Goal: Transaction & Acquisition: Purchase product/service

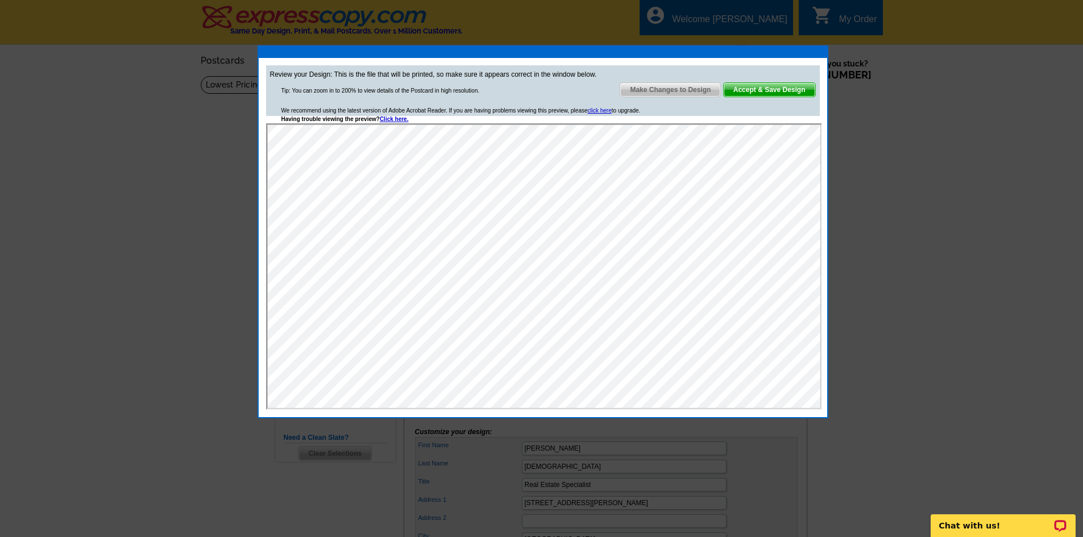
click at [696, 93] on span "Make Changes to Design" at bounding box center [670, 90] width 100 height 14
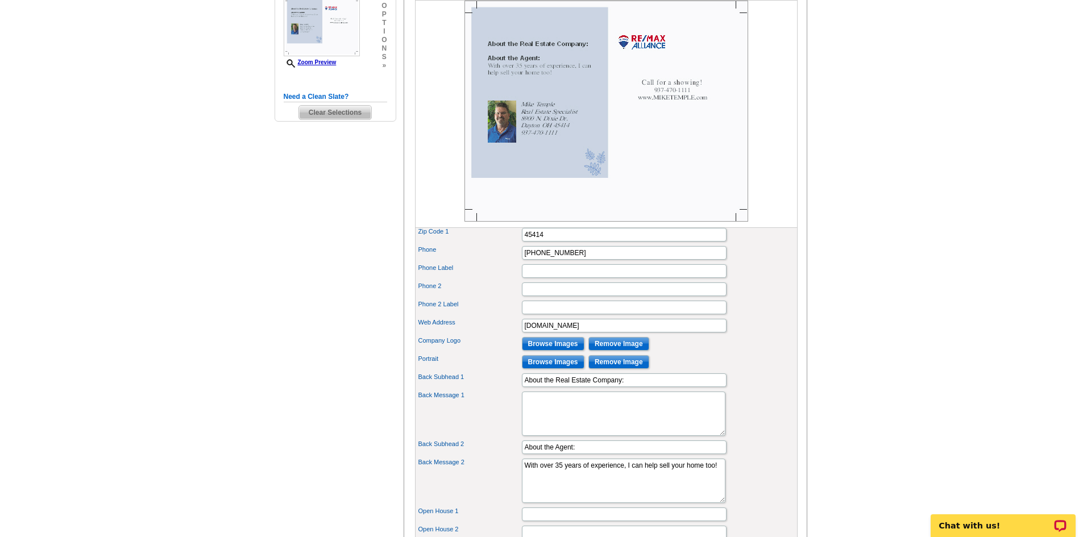
scroll to position [398, 0]
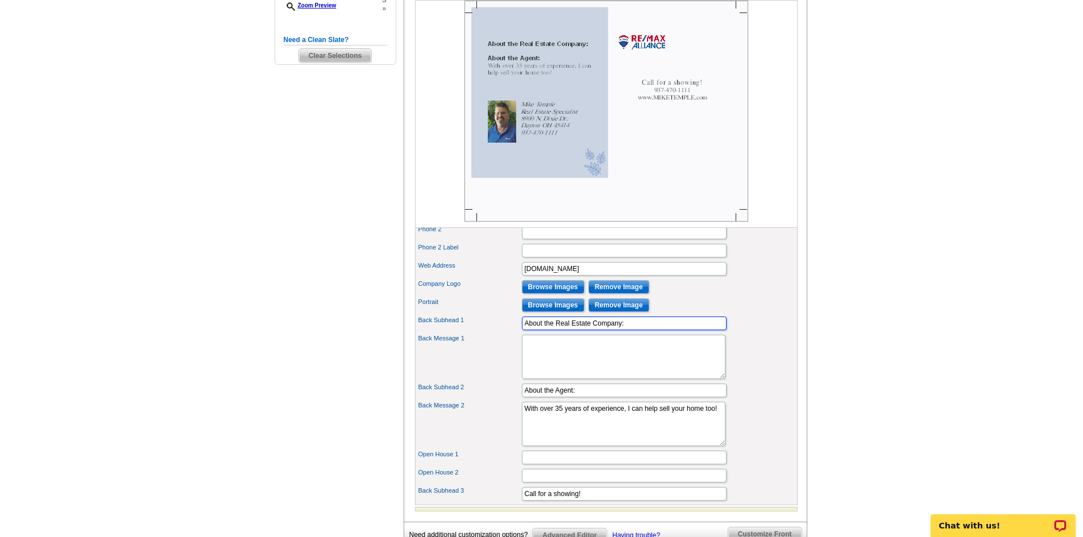
drag, startPoint x: 634, startPoint y: 341, endPoint x: 425, endPoint y: 339, distance: 209.2
click at [429, 333] on div "Back Subhead 1 About the Real Estate Company:" at bounding box center [606, 323] width 378 height 18
click at [535, 379] on textarea "Back Message 1" at bounding box center [624, 357] width 204 height 44
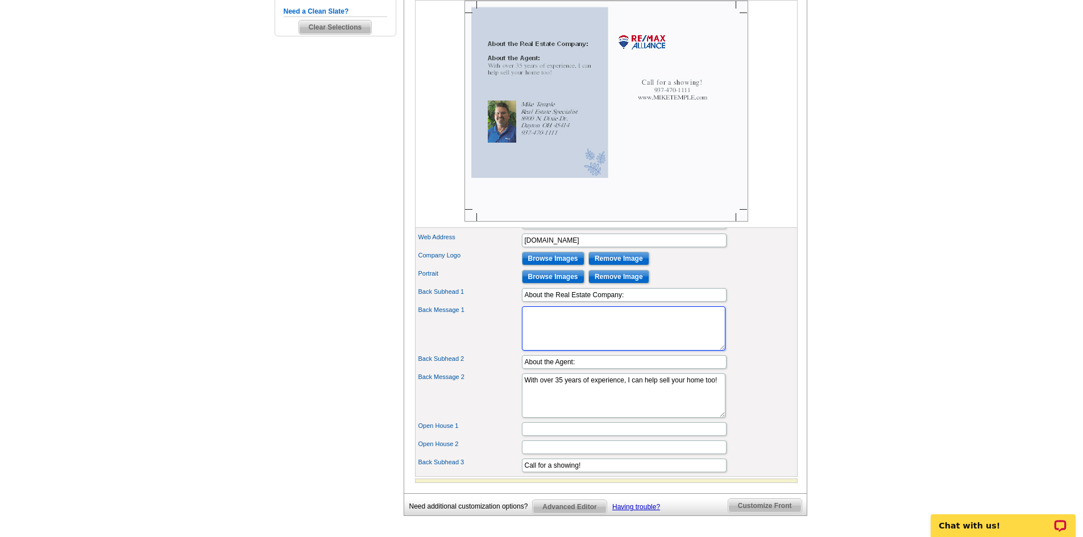
scroll to position [455, 0]
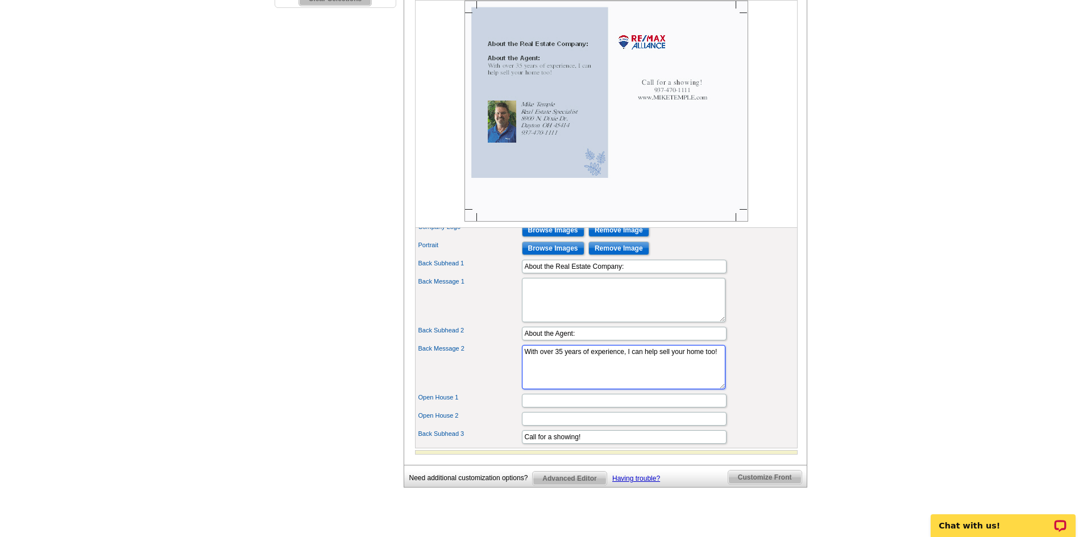
drag, startPoint x: 566, startPoint y: 380, endPoint x: 518, endPoint y: 370, distance: 49.0
click at [518, 370] on div "Back Message 2 With over 35 years of experience, I can help sell your home too!" at bounding box center [606, 367] width 378 height 49
type textarea "As an [US_STATE] native and with over 35 years of experience, I recognize and v…"
click at [541, 444] on input "Call for a showing!" at bounding box center [624, 437] width 205 height 14
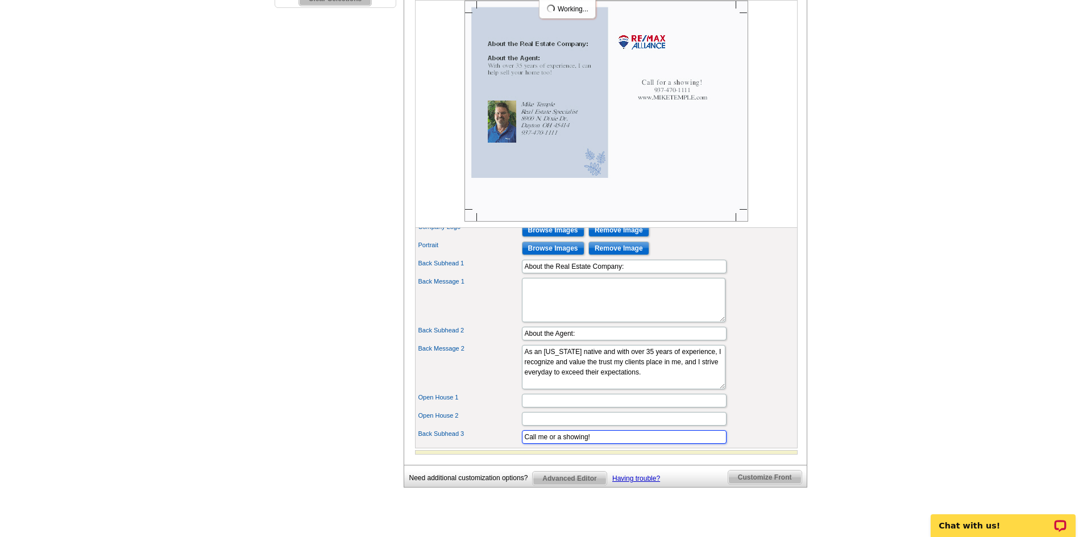
type input "Call me or a showing!"
drag, startPoint x: 657, startPoint y: 289, endPoint x: 397, endPoint y: 307, distance: 261.0
click at [397, 307] on div "Need Help? call [PHONE_NUMBER], chat with support, or have our designers make s…" at bounding box center [542, 87] width 546 height 899
click at [842, 238] on main "Need Help? call [PHONE_NUMBER], chat with support, or have our designers make s…" at bounding box center [541, 84] width 1083 height 926
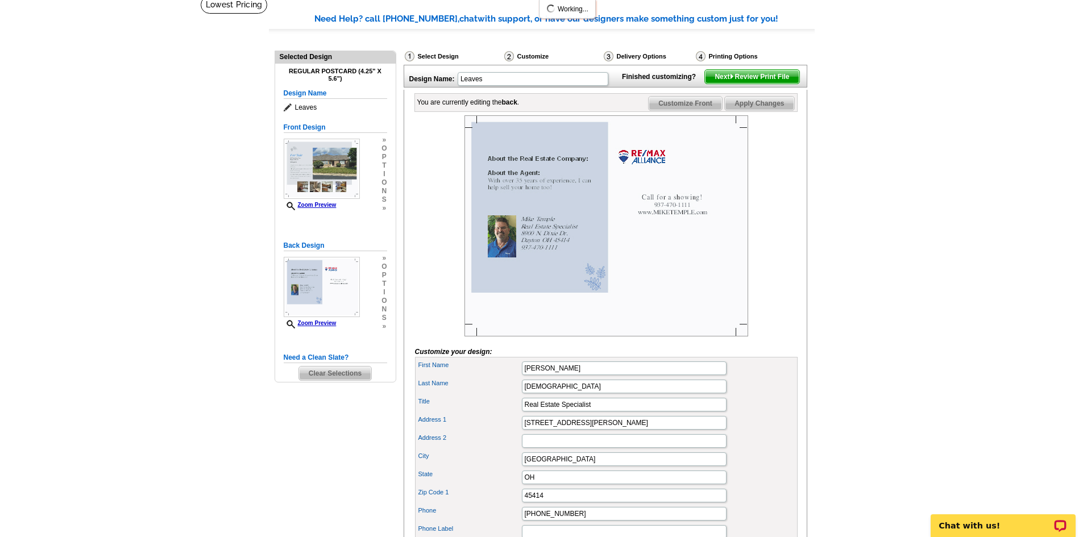
scroll to position [0, 0]
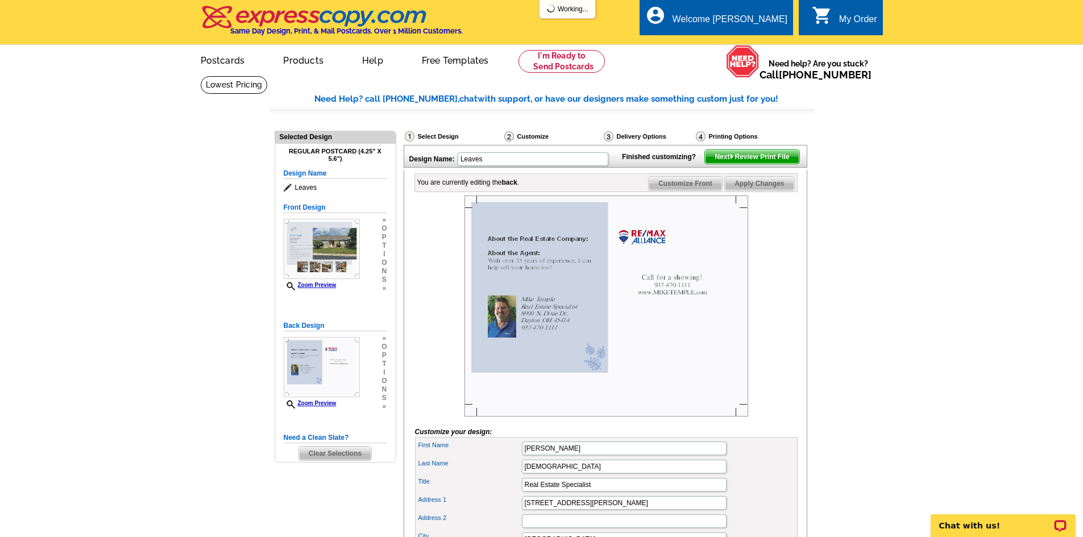
click at [756, 190] on span "Apply Changes" at bounding box center [759, 184] width 69 height 14
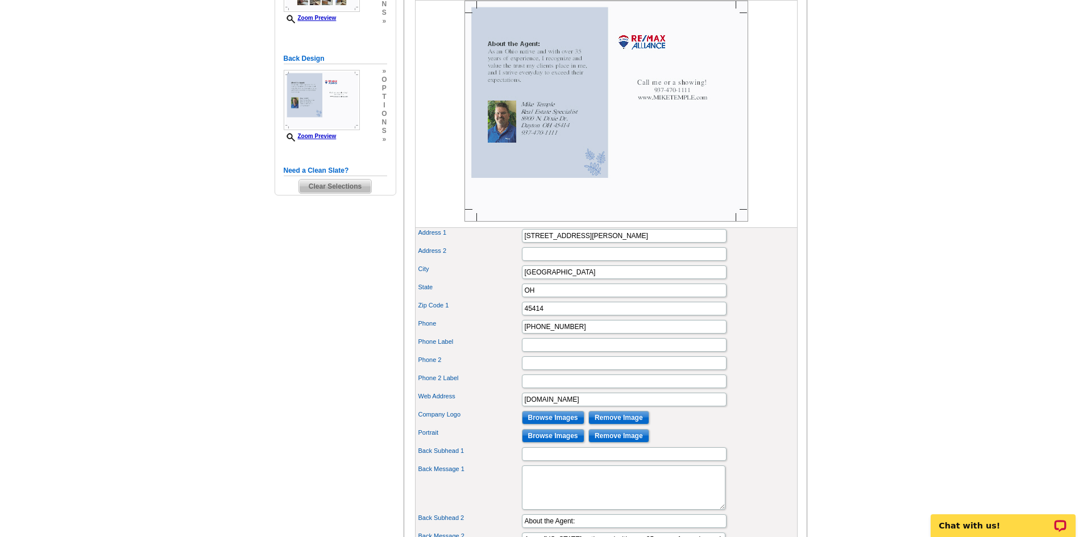
scroll to position [284, 0]
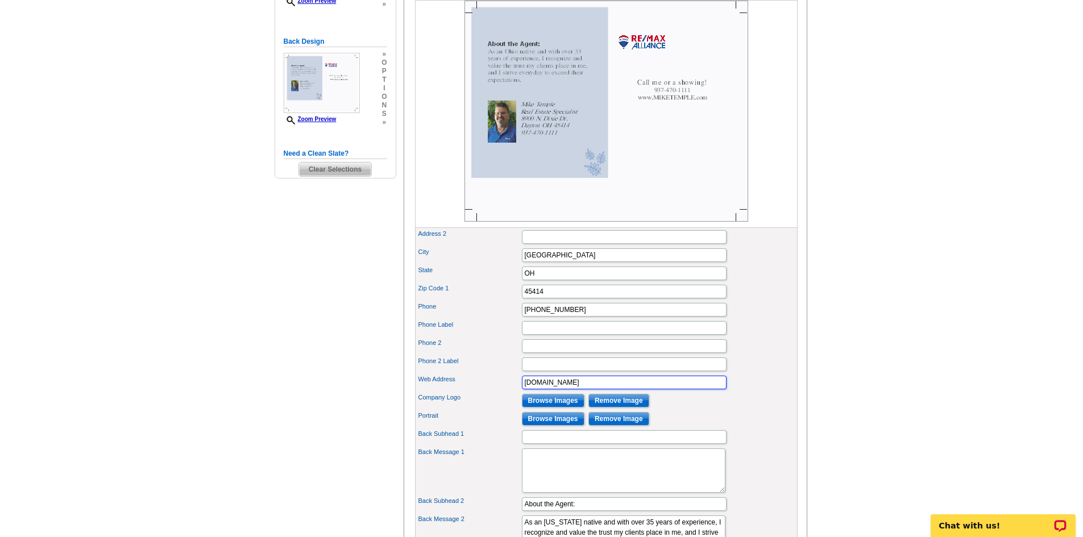
drag, startPoint x: 611, startPoint y: 404, endPoint x: 503, endPoint y: 412, distance: 107.8
click at [503, 412] on div "First Name [PERSON_NAME] Last Name Temple Title Real Estate Specialist City" at bounding box center [606, 386] width 383 height 466
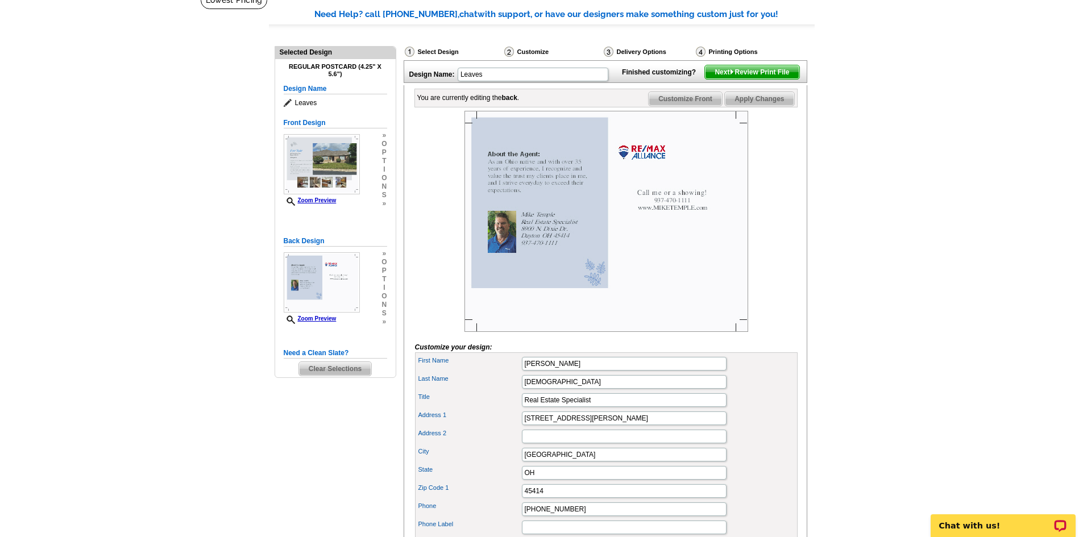
scroll to position [57, 0]
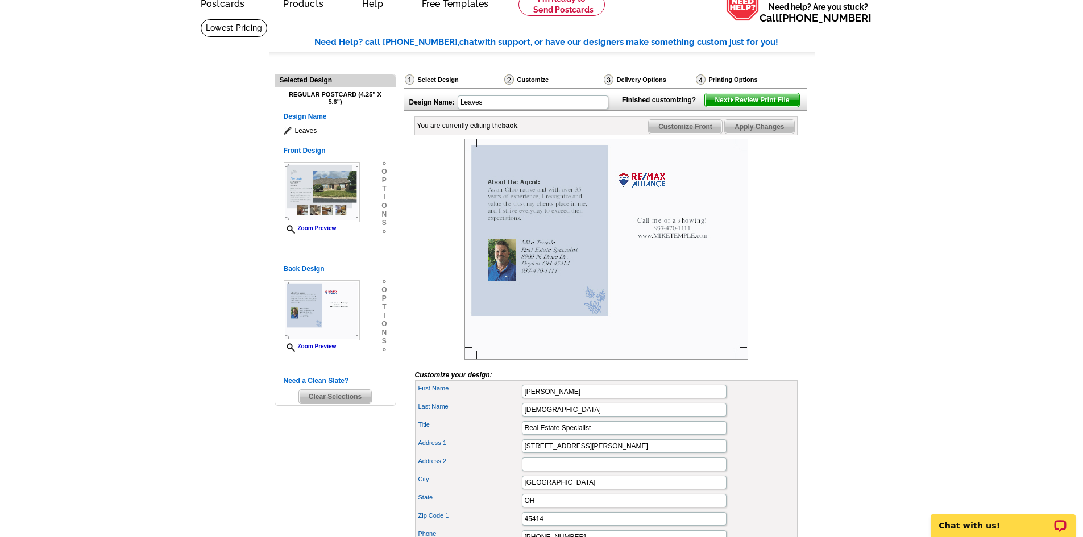
type input "[EMAIL_ADDRESS][DOMAIN_NAME]"
click at [746, 134] on span "Apply Changes" at bounding box center [759, 127] width 69 height 14
click at [766, 107] on span "Next Review Print File" at bounding box center [752, 100] width 94 height 14
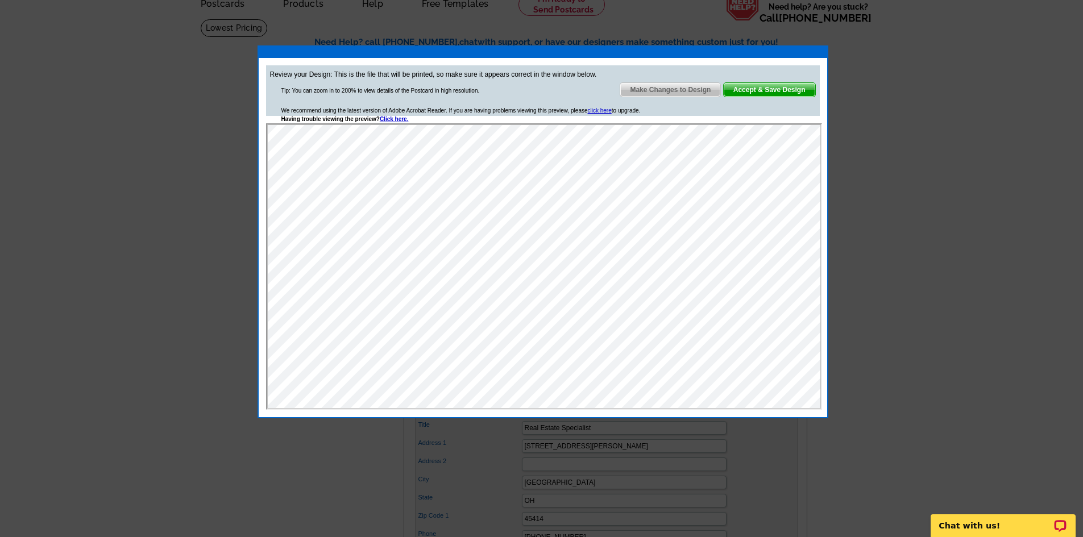
scroll to position [0, 0]
click at [678, 92] on span "Make Changes to Design" at bounding box center [670, 90] width 100 height 14
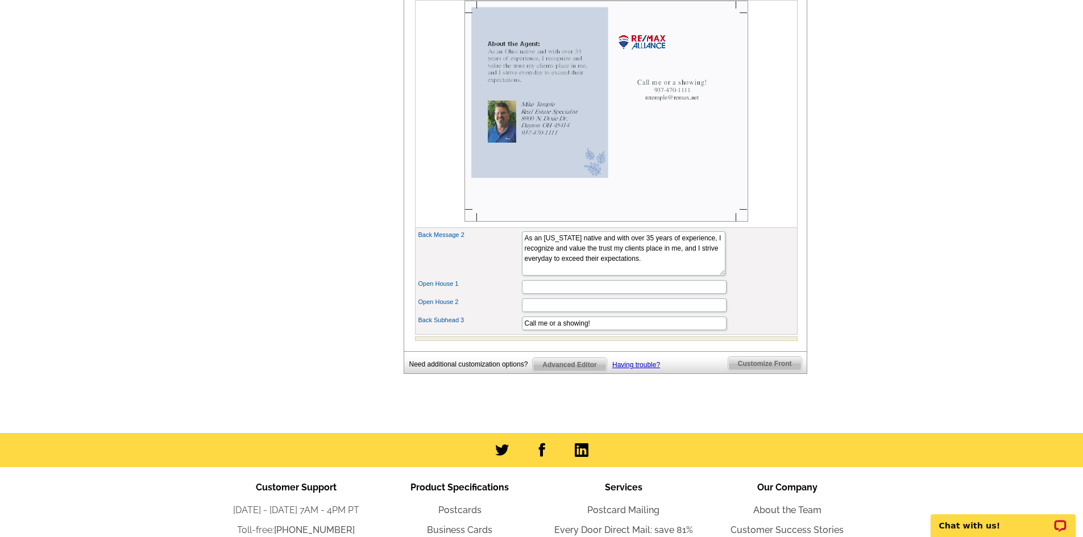
click at [756, 371] on span "Customize Front" at bounding box center [764, 364] width 73 height 14
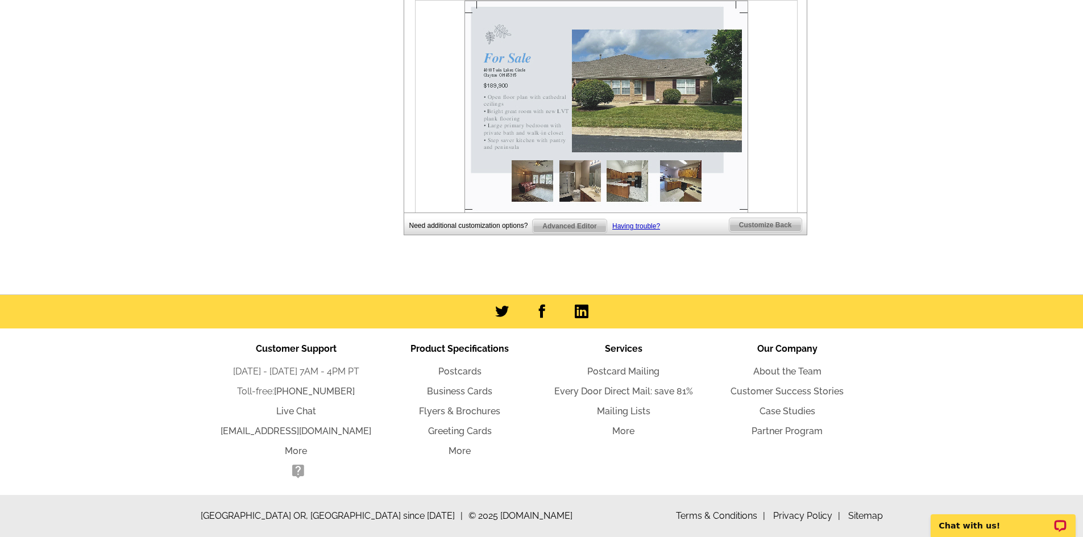
scroll to position [398, 0]
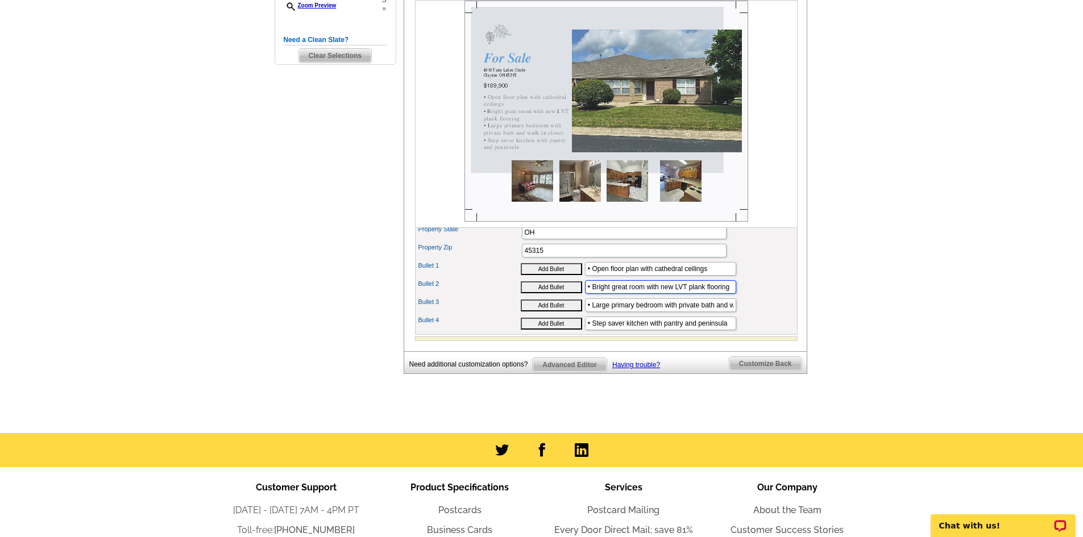
drag, startPoint x: 658, startPoint y: 307, endPoint x: 588, endPoint y: 306, distance: 69.9
click at [588, 294] on input "• Bright great room with new LVT plank flooring" at bounding box center [660, 287] width 151 height 14
click at [592, 294] on input "new LVT plank flooring" at bounding box center [660, 287] width 151 height 14
drag, startPoint x: 598, startPoint y: 306, endPoint x: 575, endPoint y: 310, distance: 23.6
click at [575, 296] on div "Bullet 2 Add Bullet nw LVT plank flooring" at bounding box center [606, 287] width 378 height 18
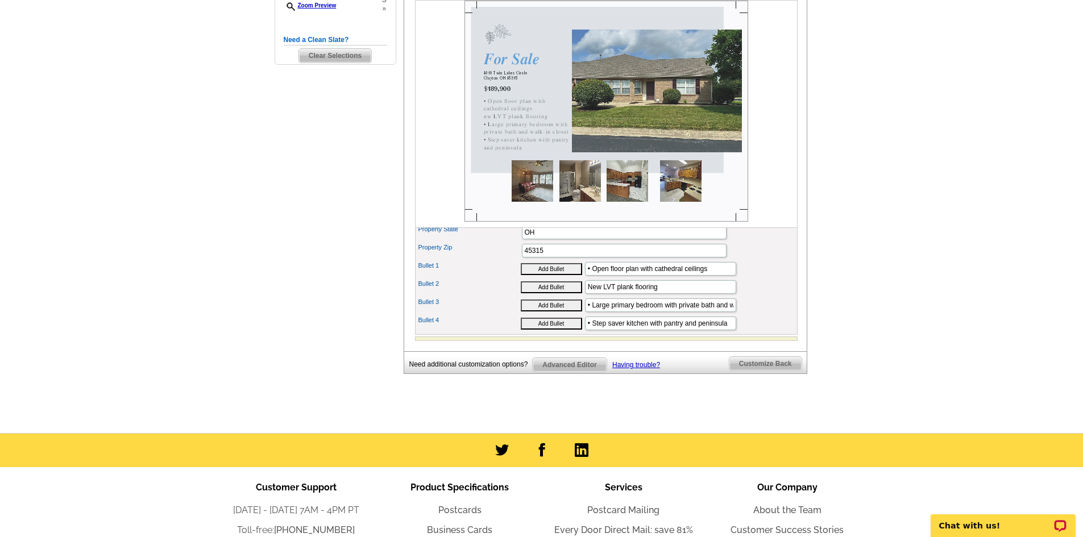
click at [546, 293] on button "Add Bullet" at bounding box center [551, 287] width 61 height 12
type input "• New LVT plank flooring"
drag, startPoint x: 727, startPoint y: 341, endPoint x: 651, endPoint y: 347, distance: 75.9
click at [651, 330] on input "• Step saver kitchen with pantry and peninsula" at bounding box center [660, 324] width 151 height 14
type input "• Step saver kitchen"
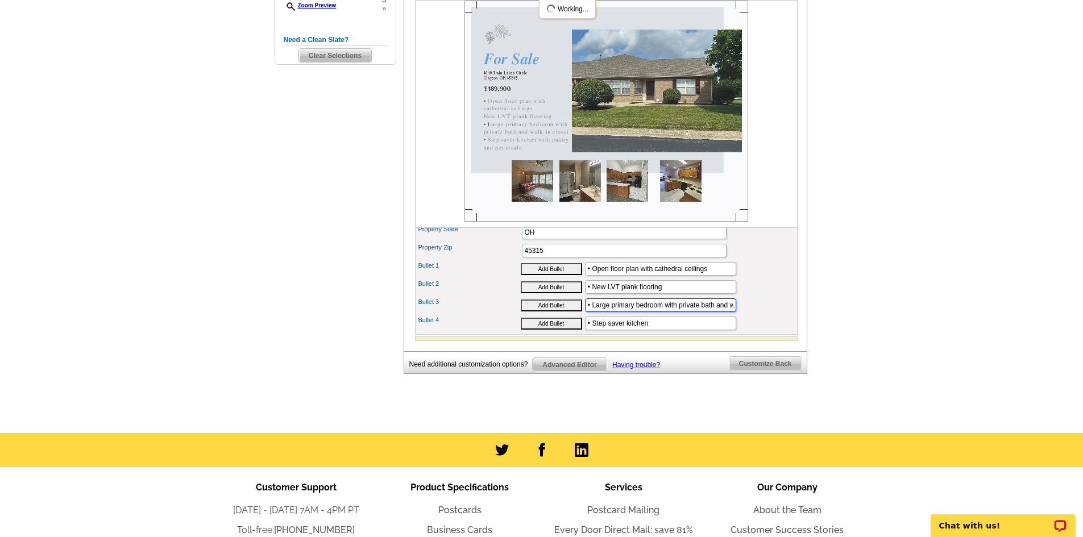
scroll to position [0, 38]
drag, startPoint x: 666, startPoint y: 325, endPoint x: 742, endPoint y: 323, distance: 76.2
click at [742, 314] on div "Bullet 3 Add Bullet • Large primary bedroom with private bath and walk-in closet" at bounding box center [606, 305] width 378 height 18
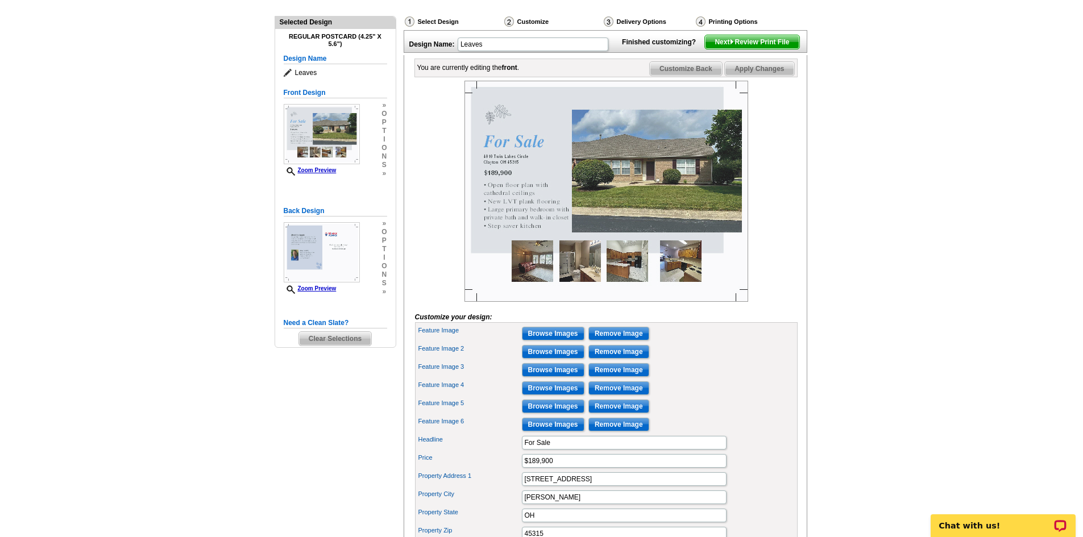
scroll to position [114, 0]
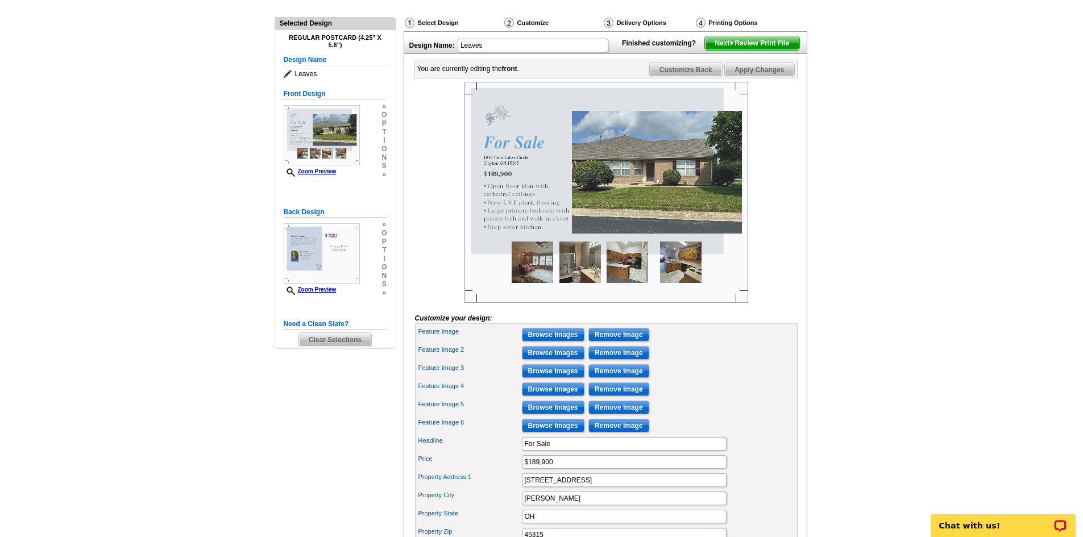
type input "• Large primary bedroom"
click at [771, 77] on span "Apply Changes" at bounding box center [759, 70] width 69 height 14
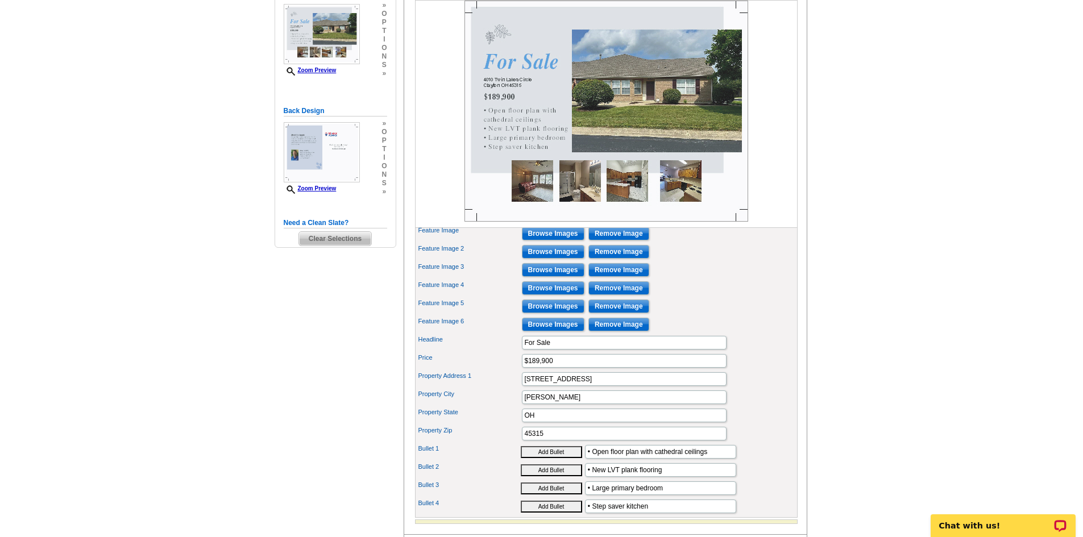
scroll to position [227, 0]
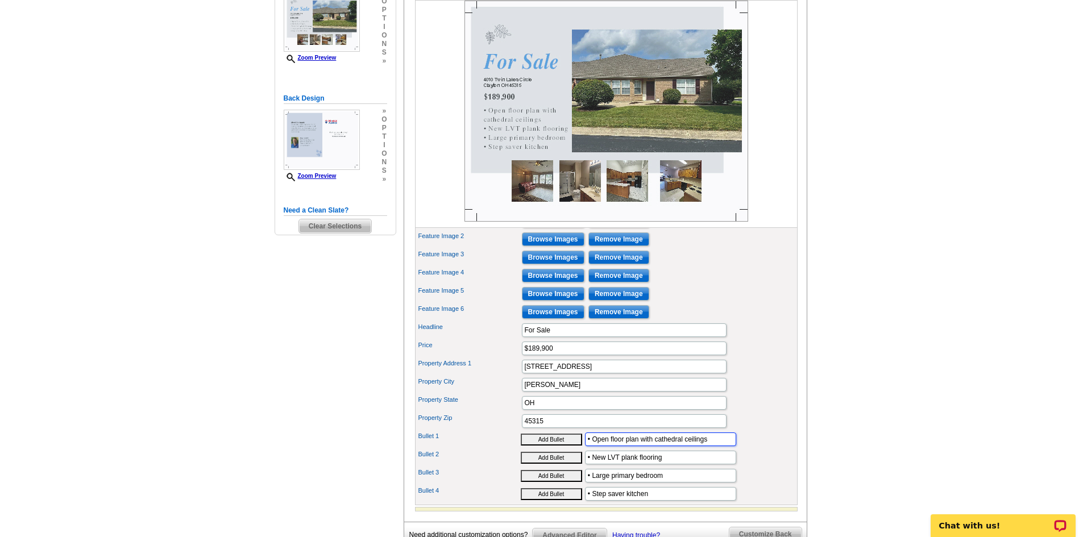
drag, startPoint x: 653, startPoint y: 458, endPoint x: 593, endPoint y: 463, distance: 59.9
click at [593, 446] on input "• Open floor plan with cathedral ceilings" at bounding box center [660, 440] width 151 height 14
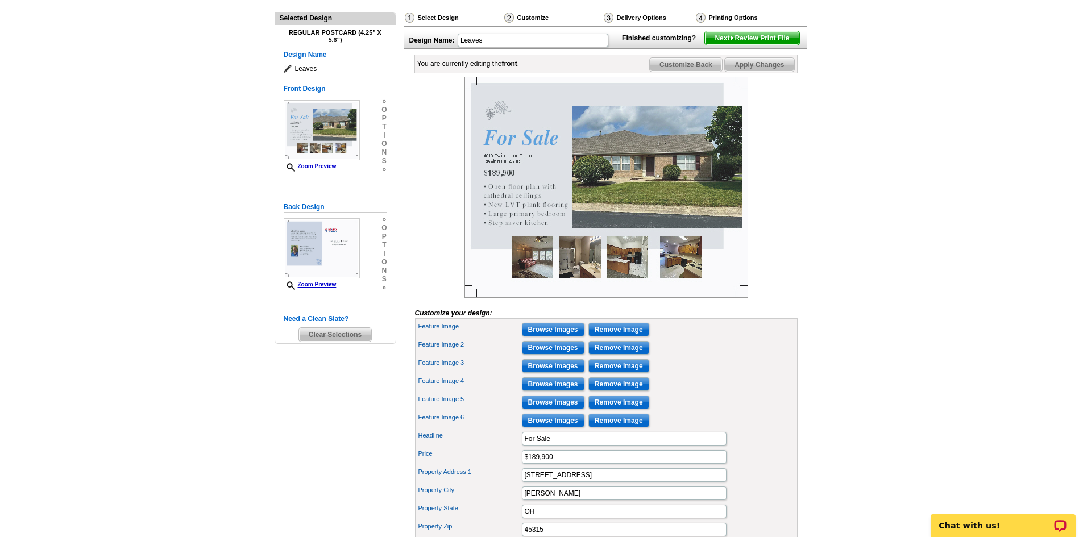
scroll to position [0, 0]
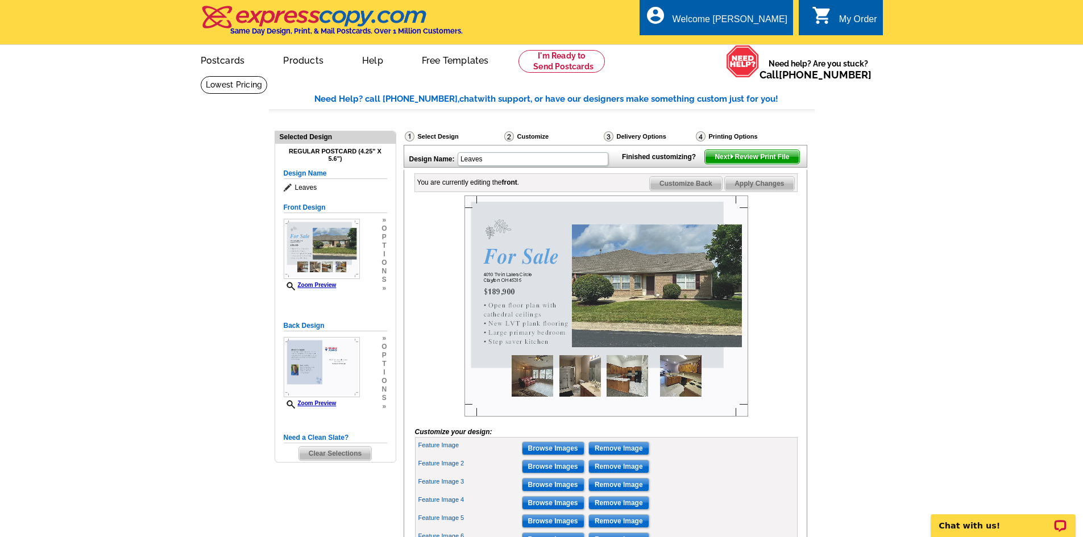
type input "• Cathedral ceilings"
click at [762, 190] on span "Apply Changes" at bounding box center [759, 184] width 69 height 14
click at [763, 164] on span "Next Review Print File" at bounding box center [752, 157] width 94 height 14
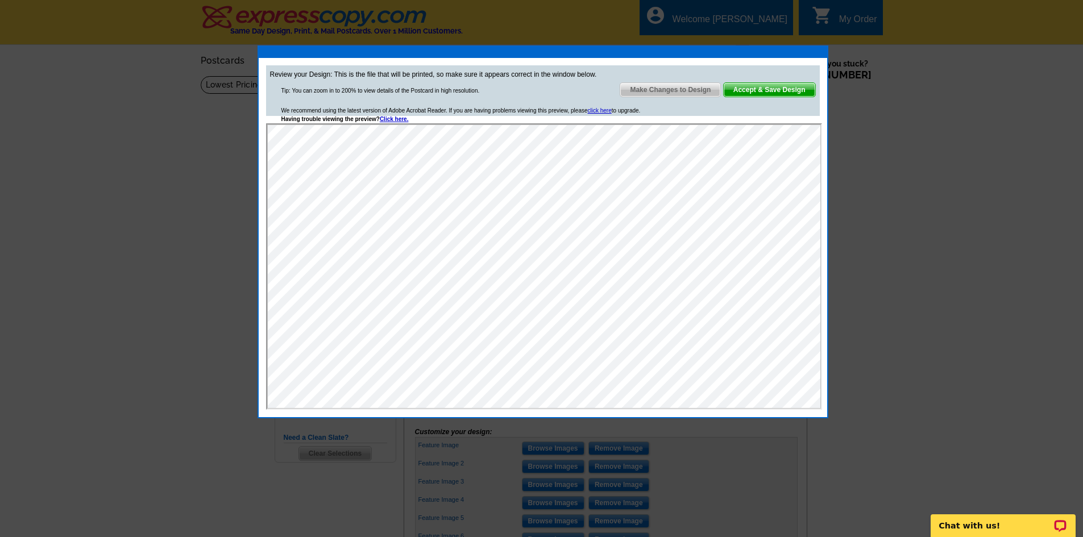
click at [672, 93] on span "Make Changes to Design" at bounding box center [670, 90] width 100 height 14
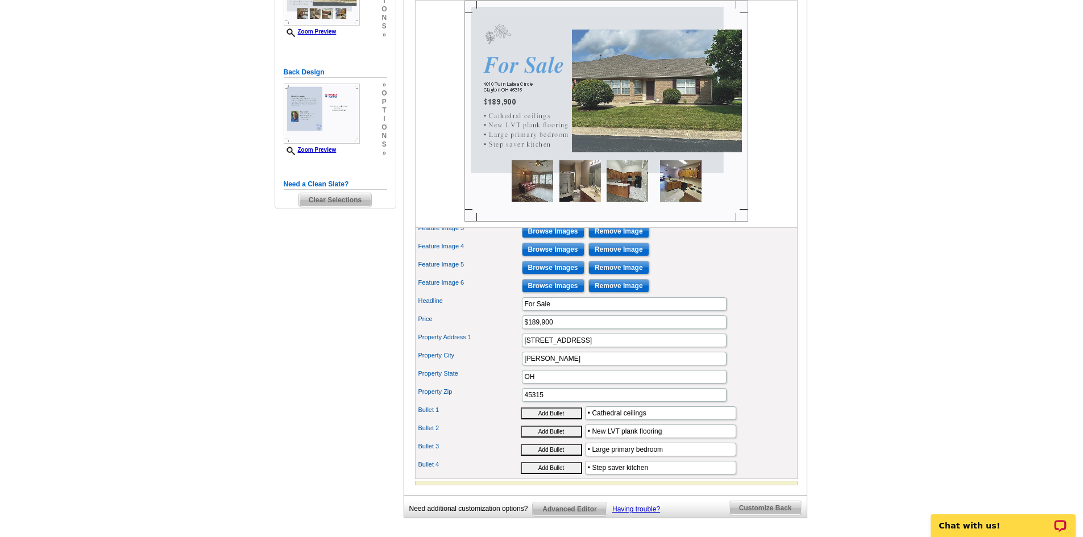
scroll to position [398, 0]
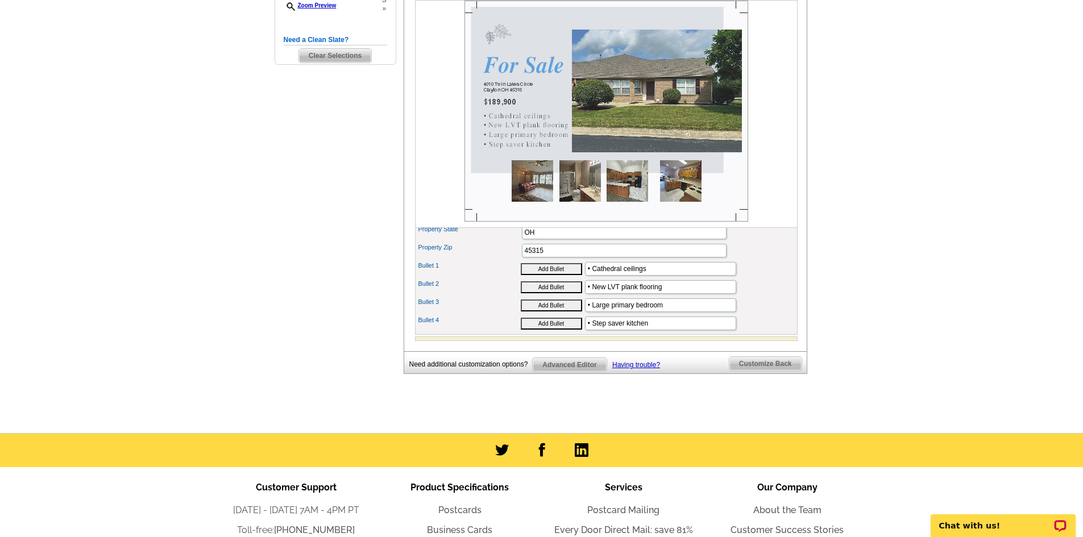
click at [752, 371] on span "Customize Back" at bounding box center [765, 364] width 72 height 14
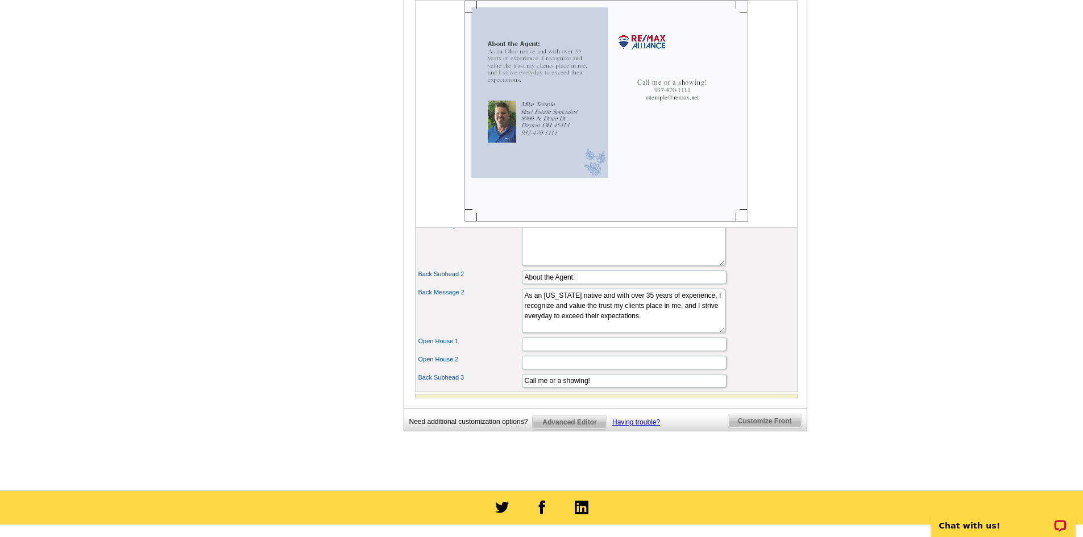
scroll to position [512, 0]
drag, startPoint x: 595, startPoint y: 401, endPoint x: 550, endPoint y: 399, distance: 45.5
click at [550, 387] on input "Call me or a showing!" at bounding box center [624, 380] width 205 height 14
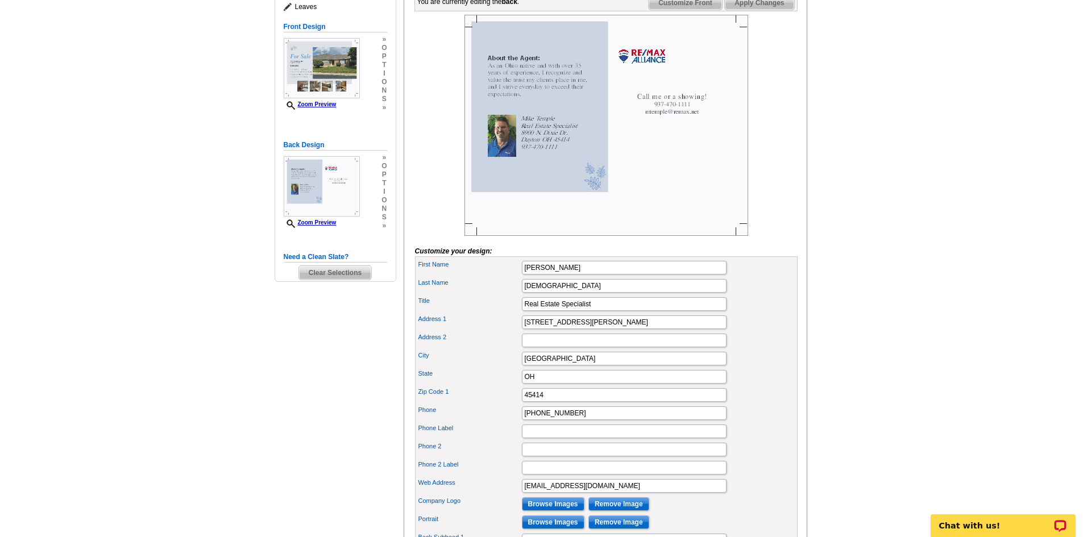
scroll to position [57, 0]
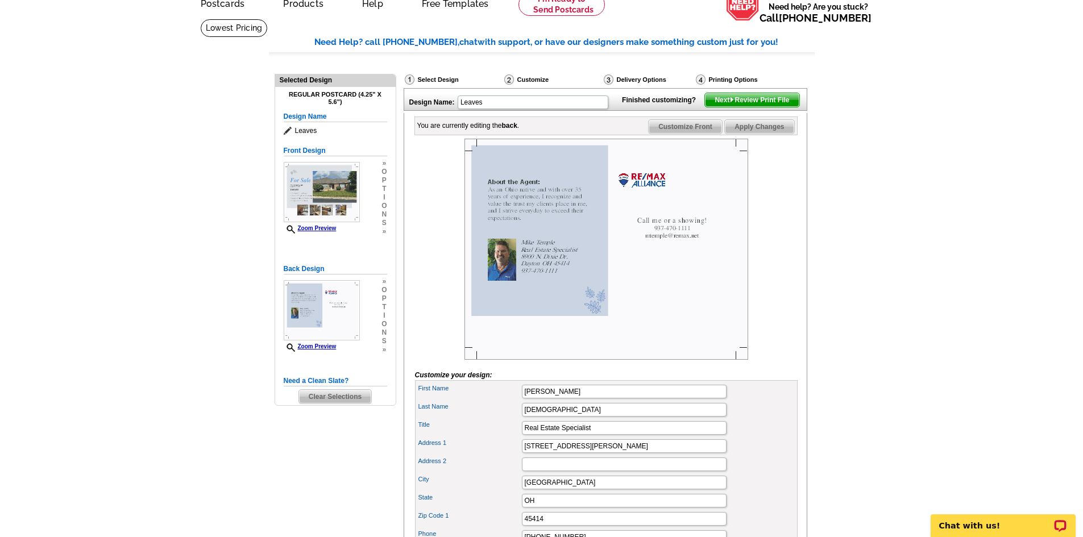
type input "Call me to schedule a showing!"
click at [756, 134] on span "Apply Changes" at bounding box center [759, 127] width 69 height 14
click at [758, 107] on span "Next Review Print File" at bounding box center [752, 100] width 94 height 14
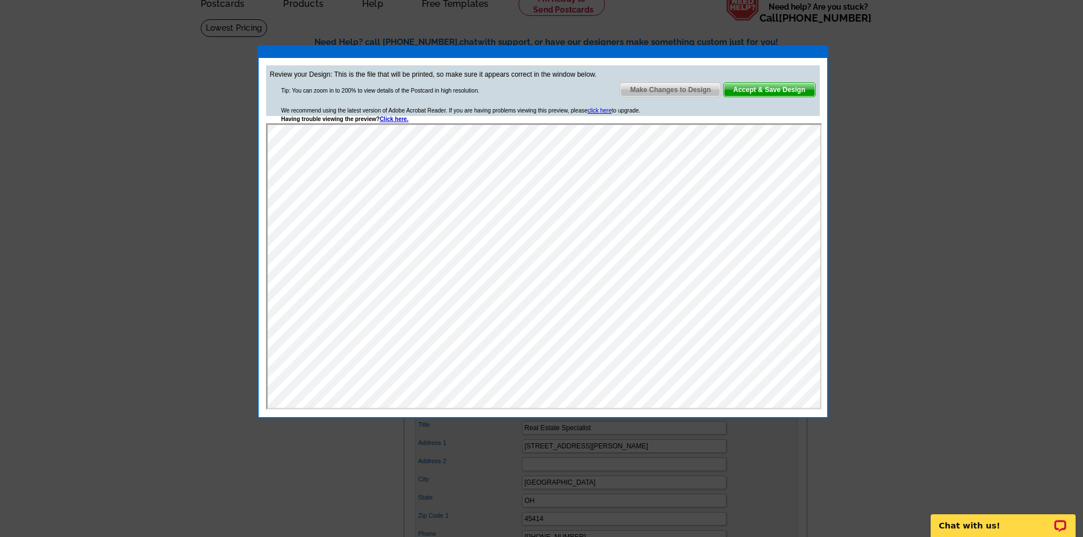
scroll to position [0, 0]
click at [677, 91] on span "Make Changes to Design" at bounding box center [670, 90] width 100 height 14
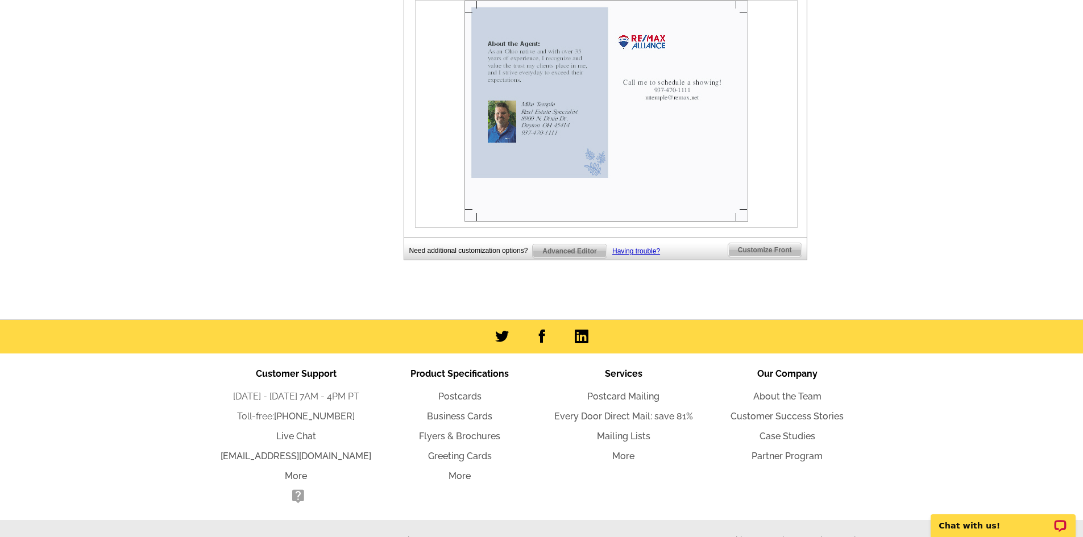
click at [767, 257] on span "Customize Front" at bounding box center [764, 250] width 73 height 14
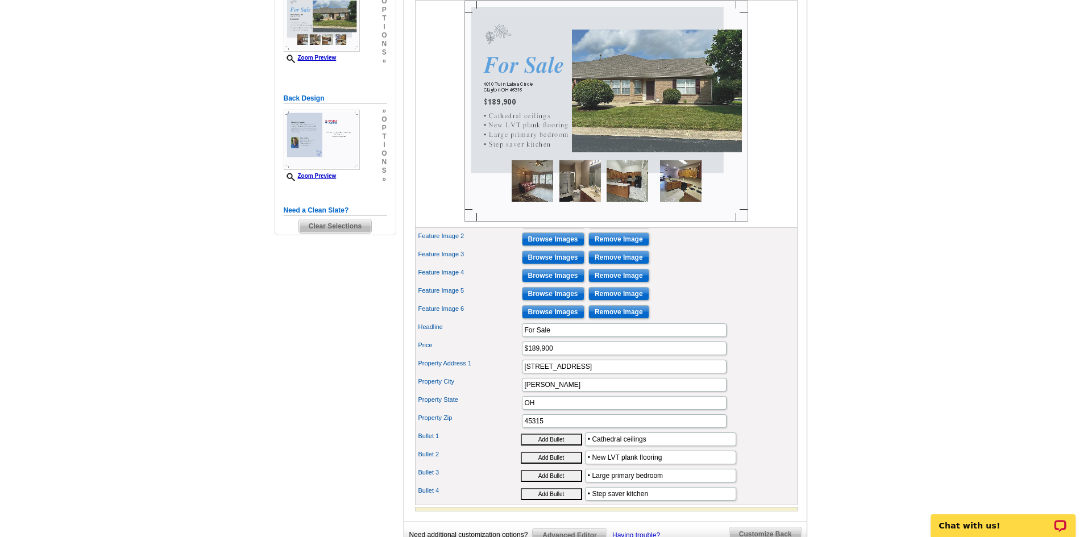
scroll to position [341, 0]
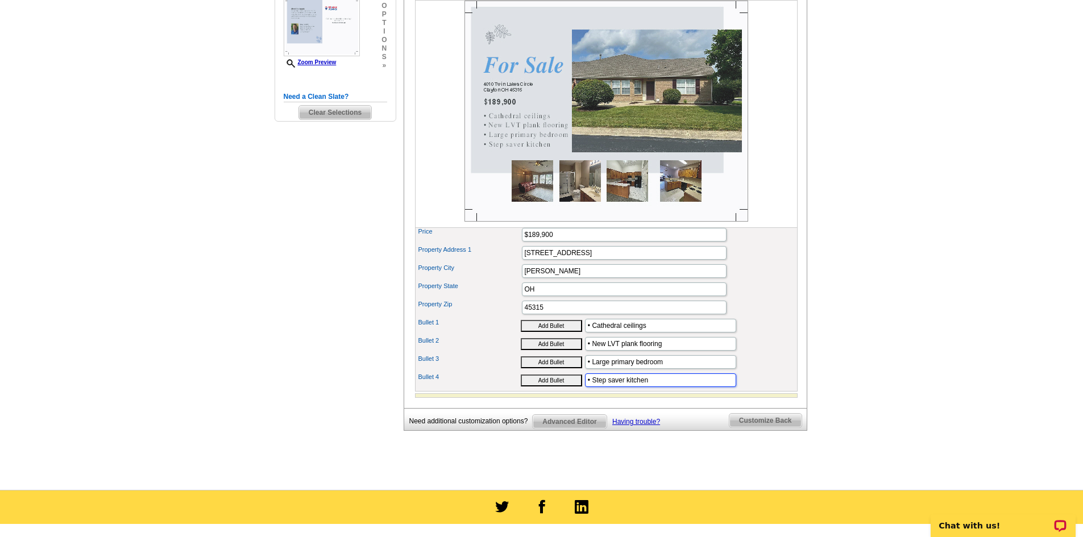
drag, startPoint x: 655, startPoint y: 400, endPoint x: 593, endPoint y: 397, distance: 62.6
click at [593, 387] on input "• Step saver kitchen" at bounding box center [660, 380] width 151 height 14
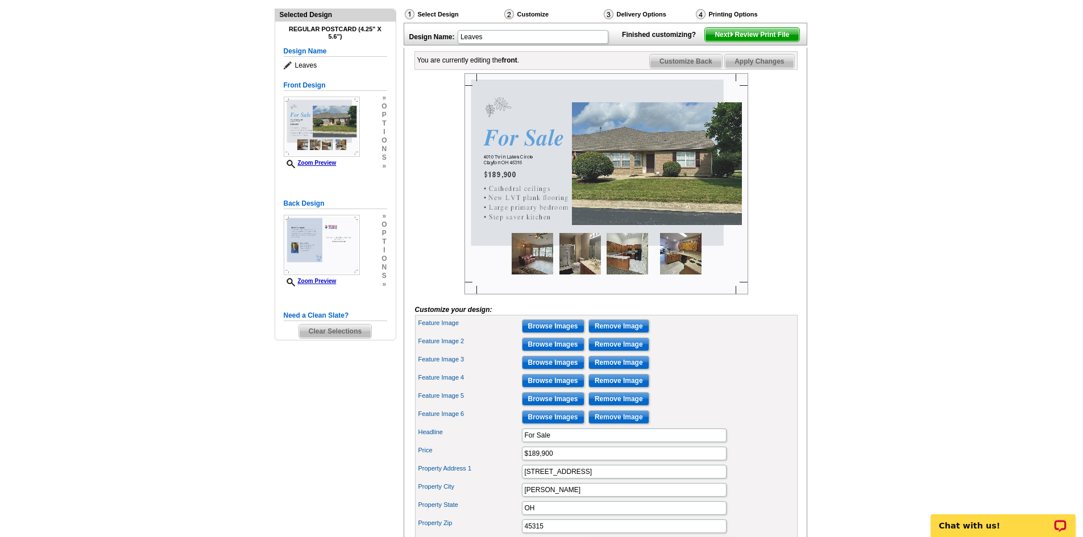
scroll to position [57, 0]
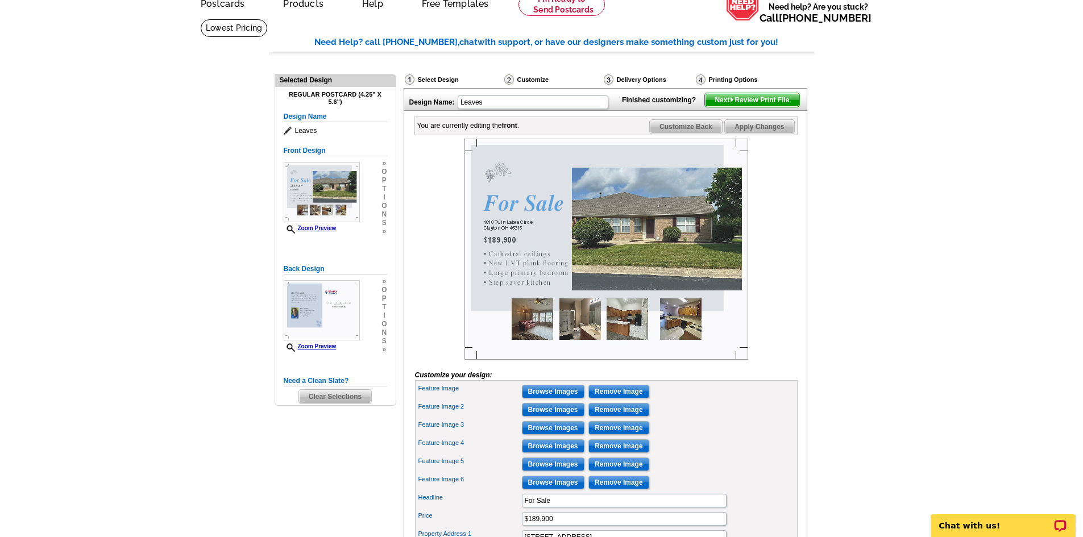
type input "• PUD including yard and snow maintenance"
click at [755, 134] on span "Apply Changes" at bounding box center [759, 127] width 69 height 14
click at [761, 107] on span "Next Review Print File" at bounding box center [752, 100] width 94 height 14
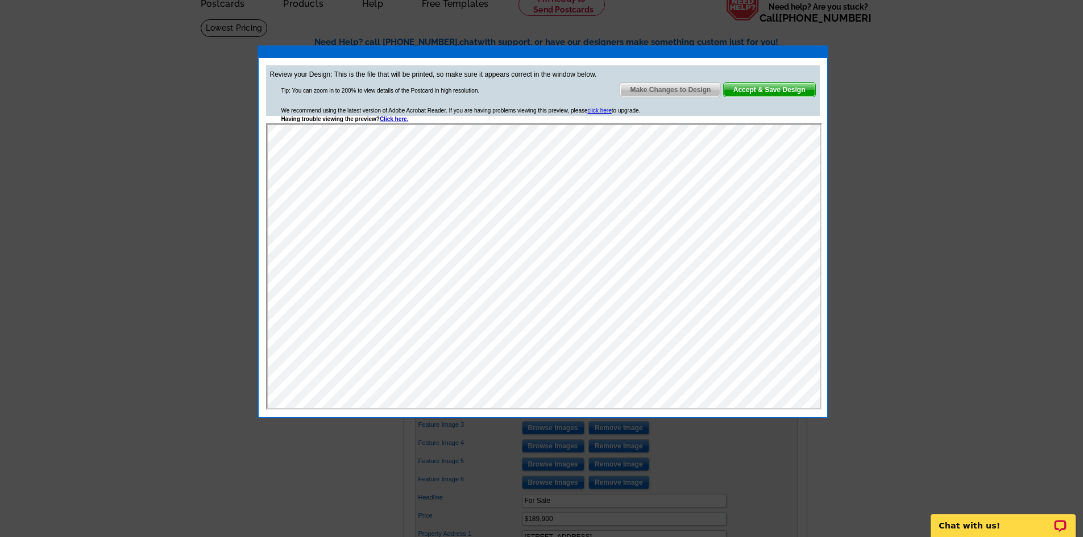
scroll to position [0, 0]
click at [661, 86] on span "Make Changes to Design" at bounding box center [670, 90] width 100 height 14
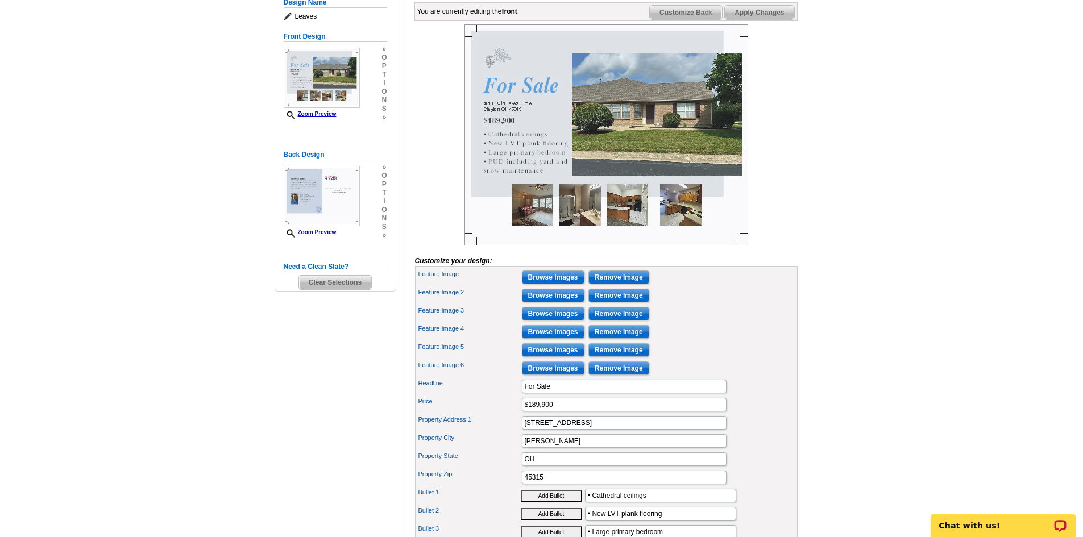
scroll to position [171, 0]
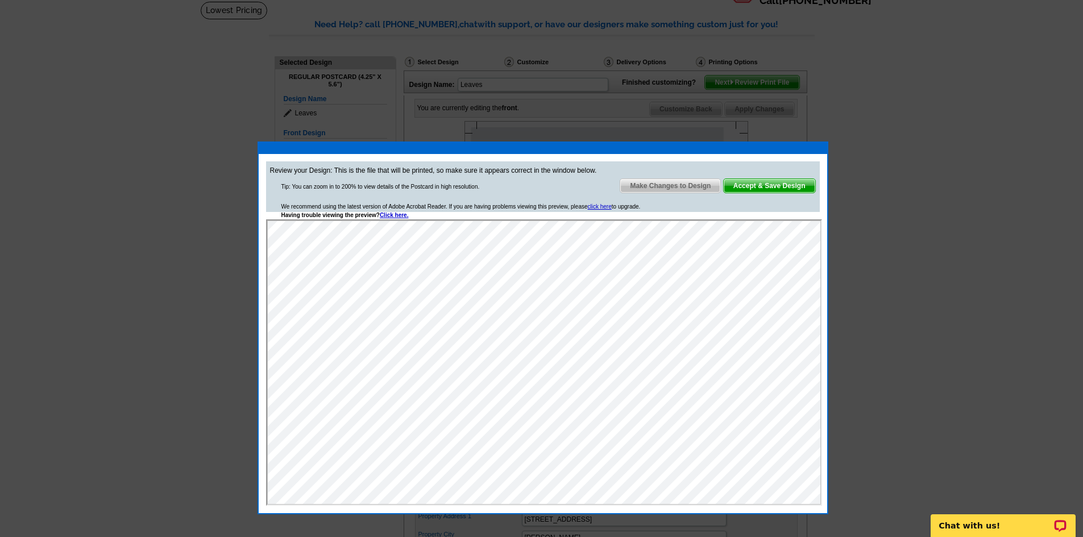
scroll to position [57, 0]
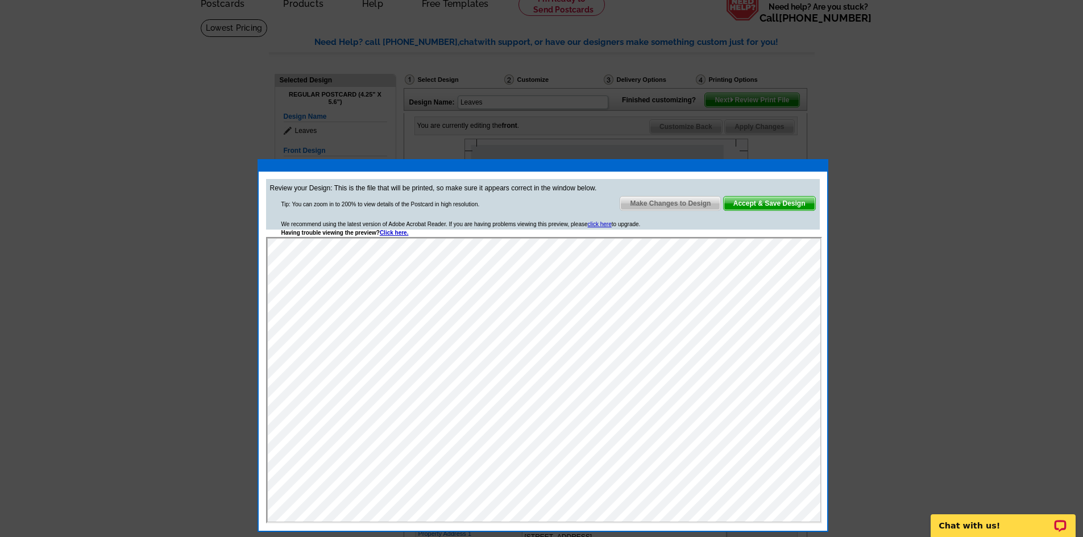
click at [673, 209] on span "Make Changes to Design" at bounding box center [670, 204] width 100 height 14
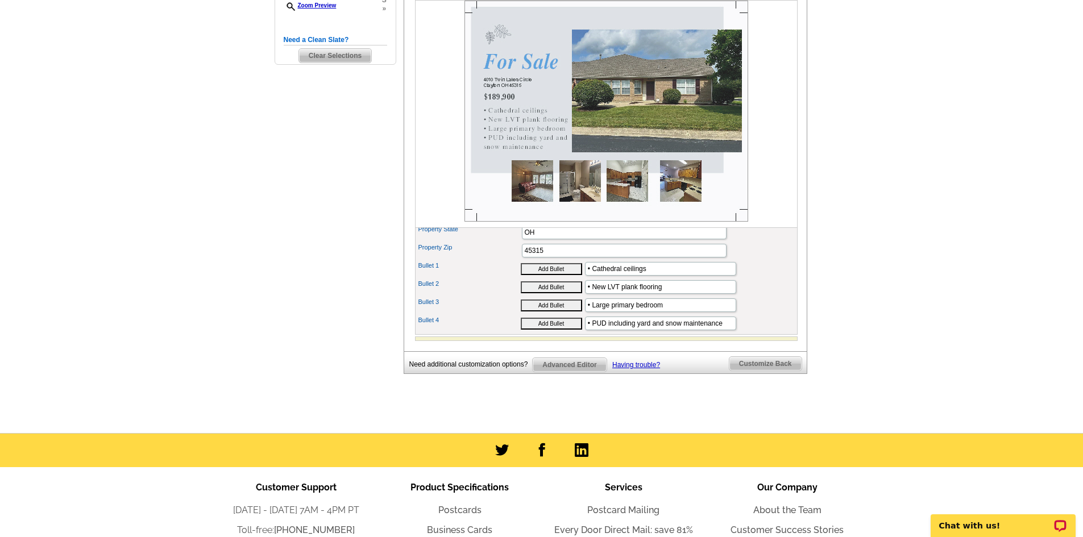
scroll to position [284, 0]
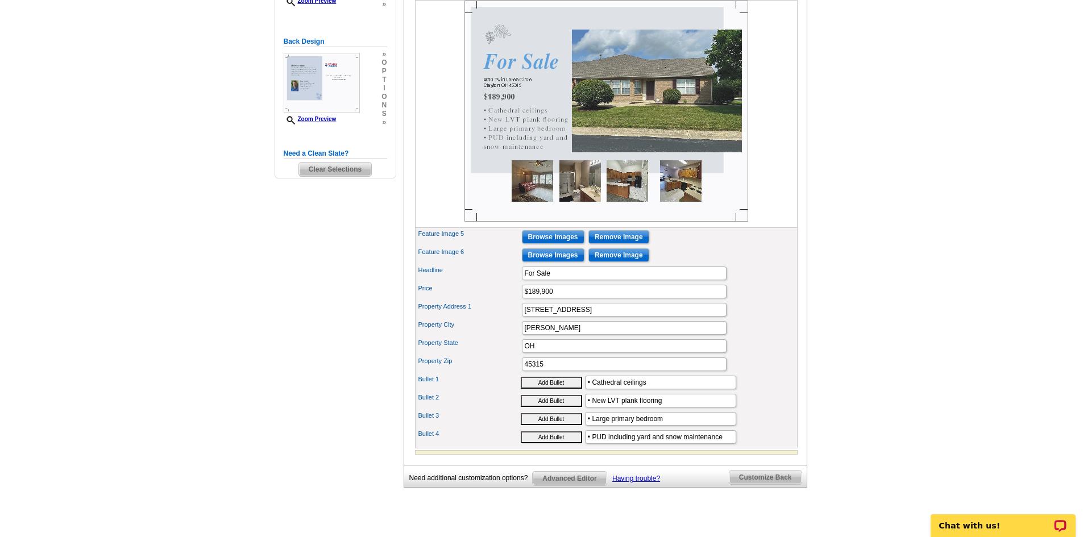
click at [753, 484] on span "Customize Back" at bounding box center [765, 478] width 72 height 14
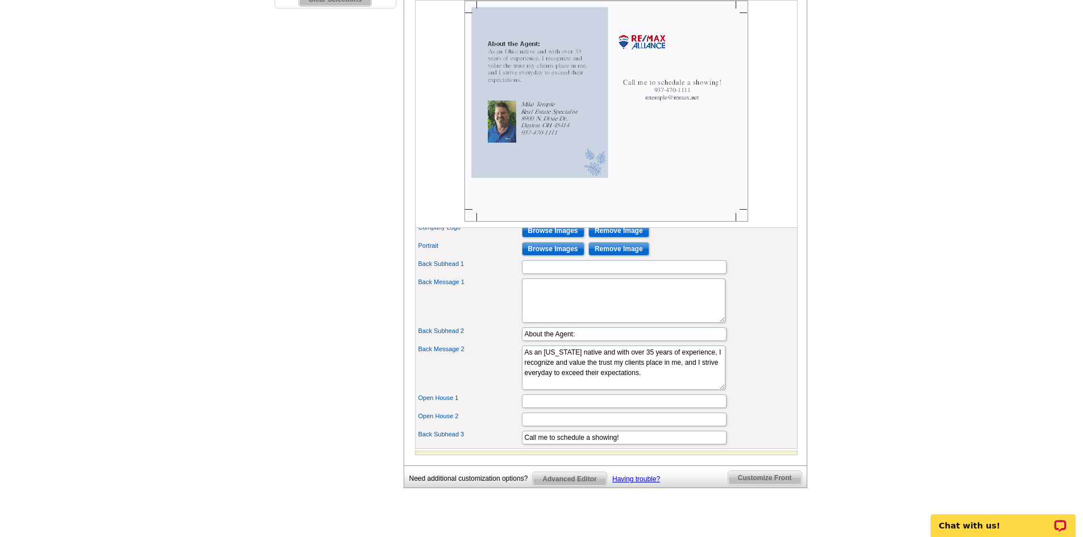
scroll to position [455, 0]
click at [558, 444] on input "Call me to schedule a showing!" at bounding box center [624, 437] width 205 height 14
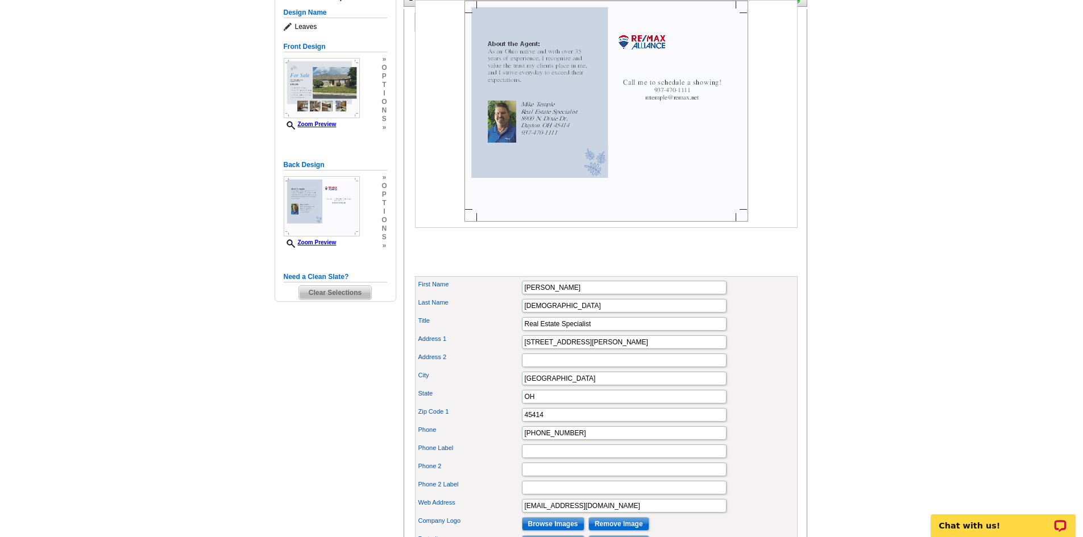
scroll to position [0, 0]
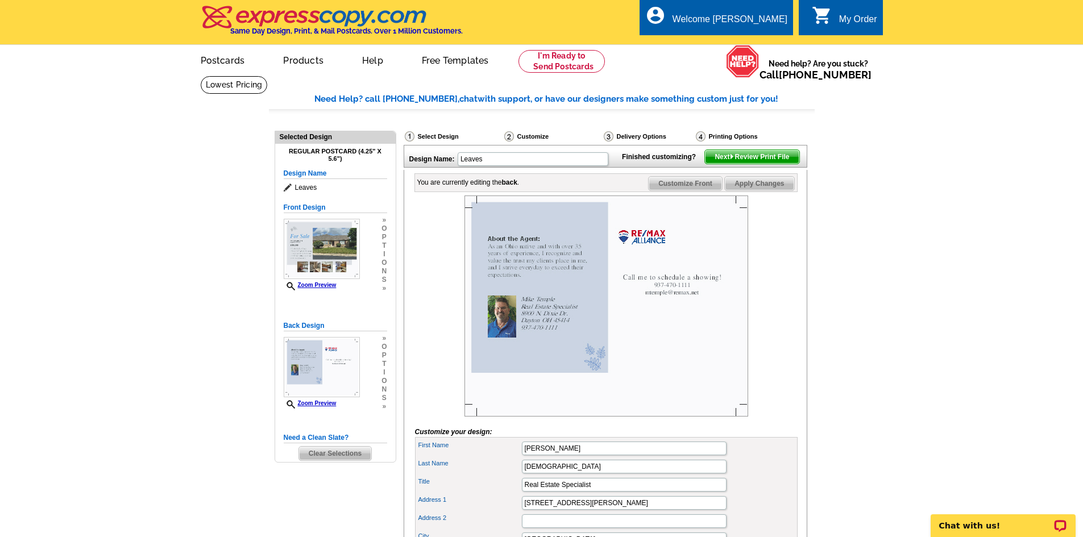
click at [759, 190] on span "Apply Changes" at bounding box center [759, 184] width 69 height 14
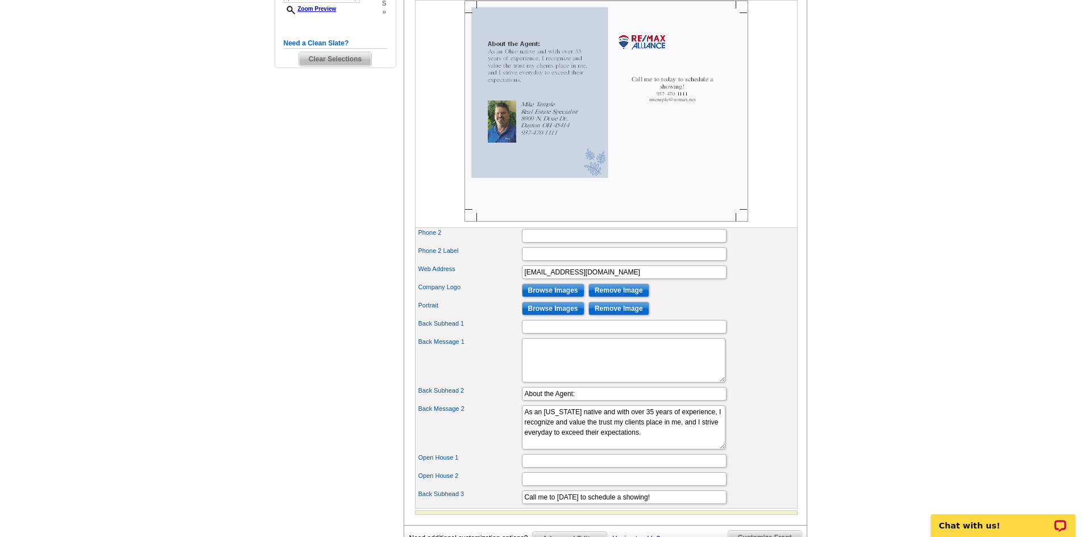
scroll to position [568, 0]
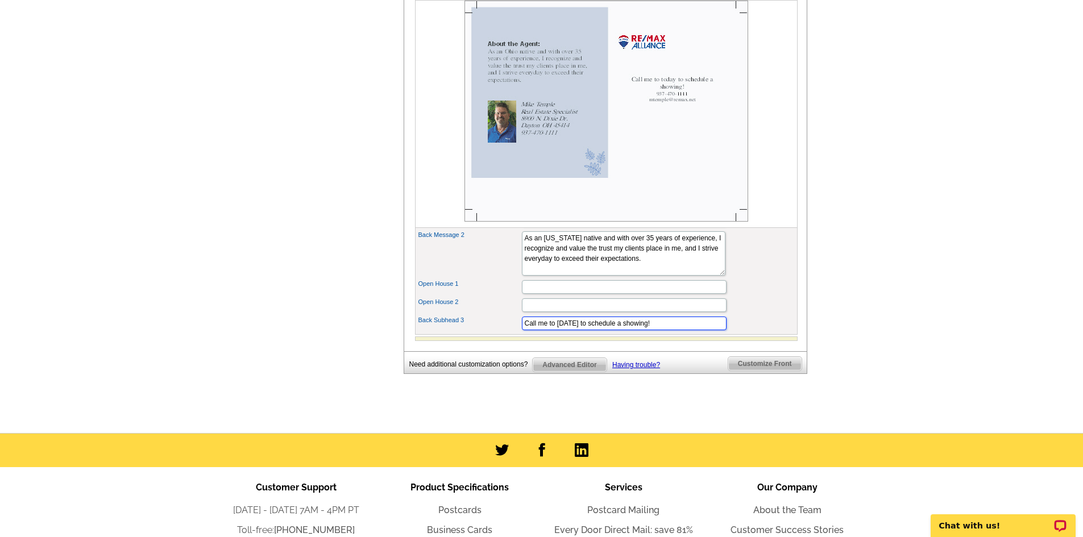
drag, startPoint x: 572, startPoint y: 343, endPoint x: 550, endPoint y: 343, distance: 22.7
click at [550, 330] on input "Call me to [DATE] to schedule a showing!" at bounding box center [624, 324] width 205 height 14
click at [555, 330] on input "Call me to [DATE] to schedule a showing!" at bounding box center [624, 324] width 205 height 14
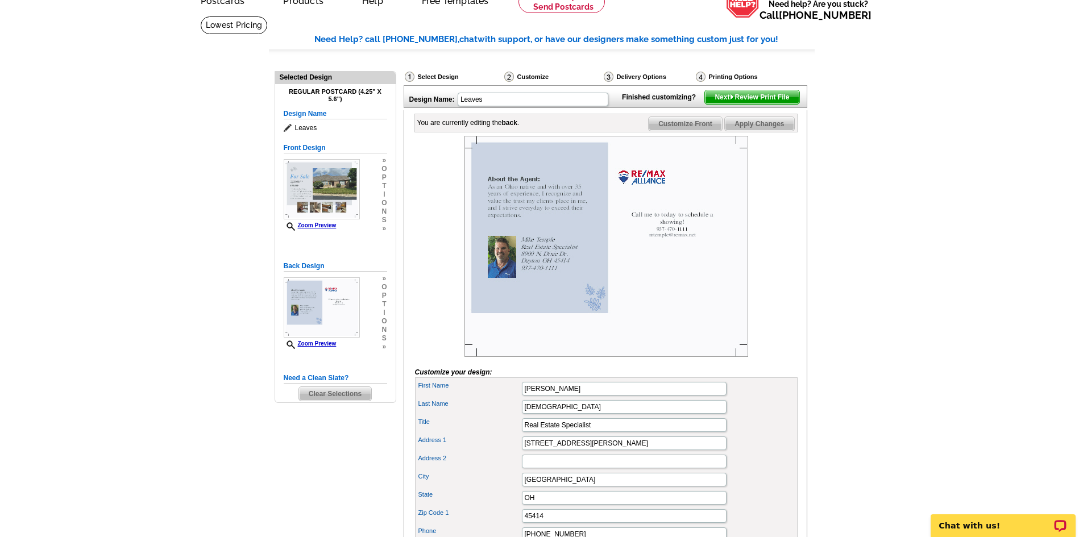
scroll to position [0, 0]
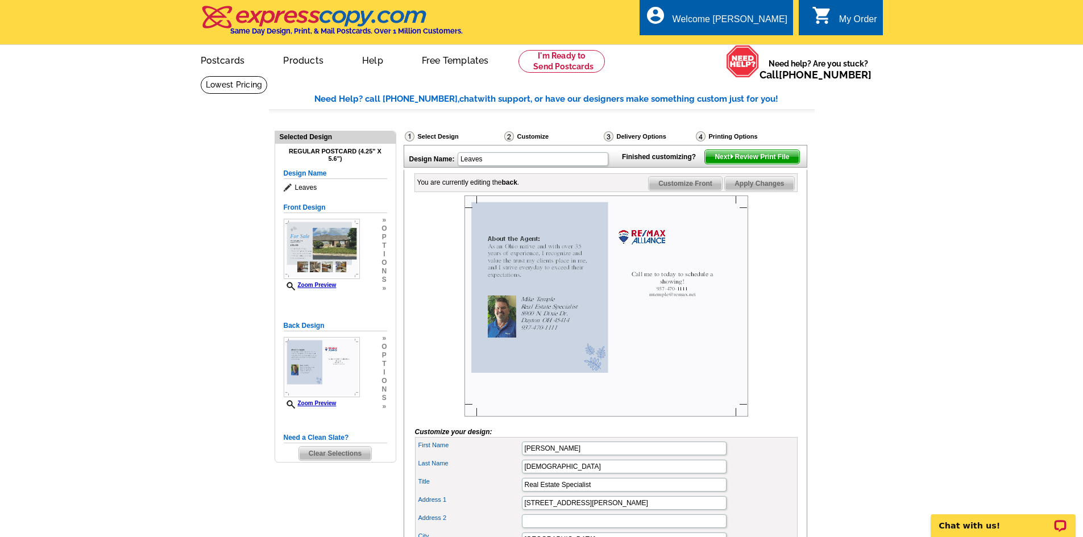
type input "Call me [DATE] to schedule a showing!"
click at [755, 190] on span "Apply Changes" at bounding box center [759, 184] width 69 height 14
click at [754, 164] on span "Next Review Print File" at bounding box center [752, 157] width 94 height 14
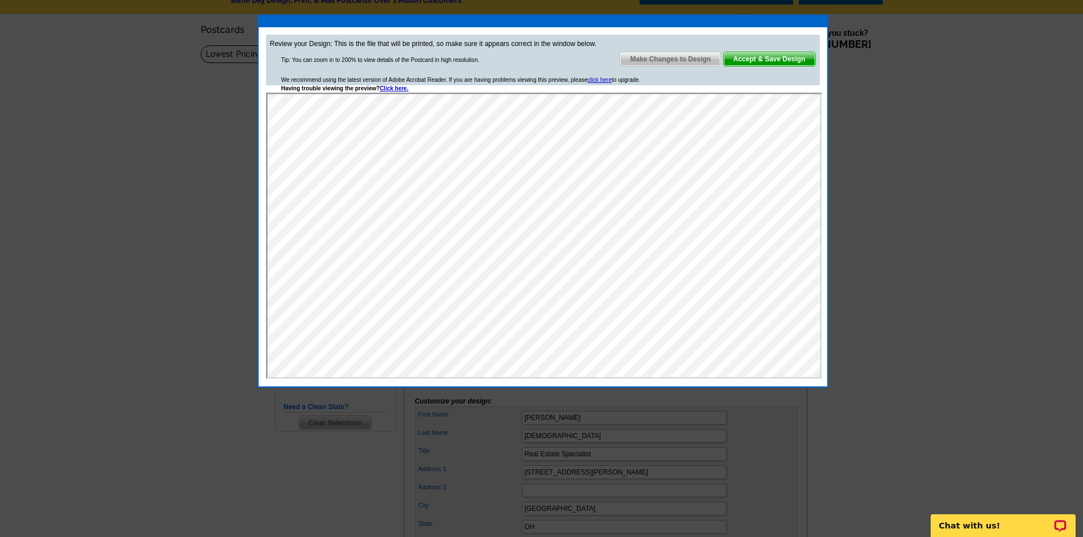
scroll to position [57, 0]
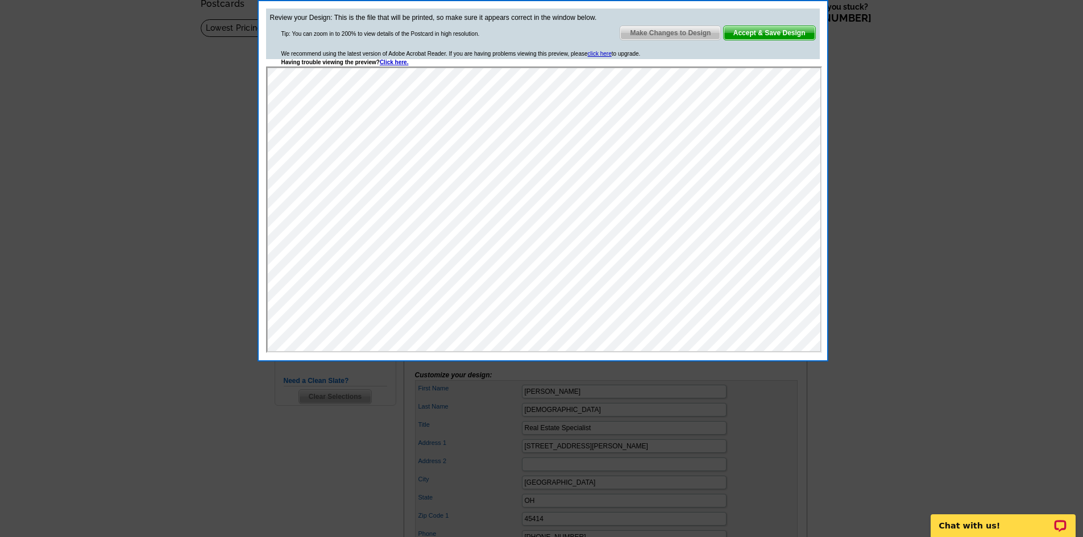
click at [774, 31] on span "Accept & Save Design" at bounding box center [770, 33] width 92 height 14
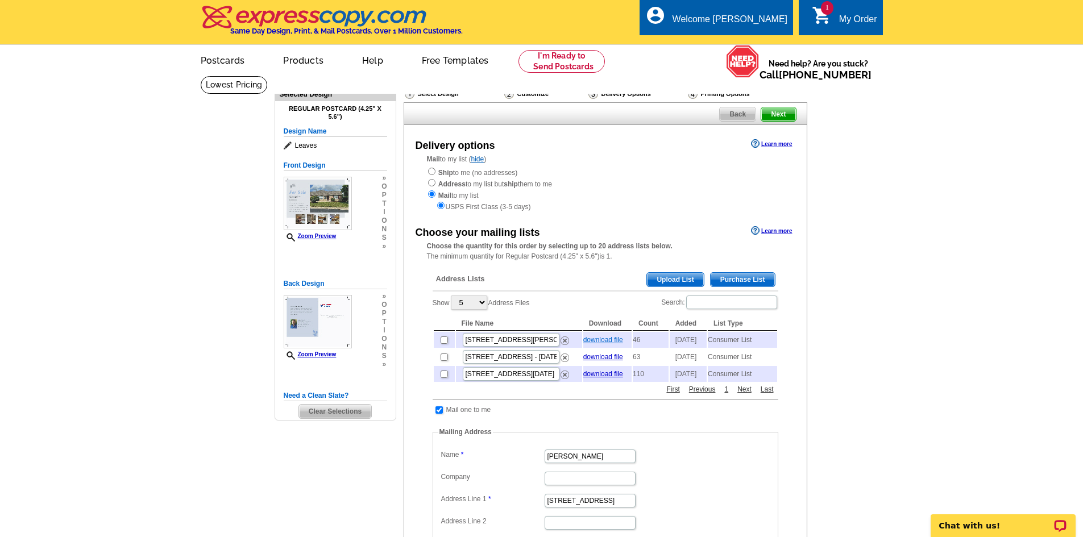
click at [611, 343] on link "download file" at bounding box center [603, 340] width 40 height 8
click at [756, 279] on span "Purchase List" at bounding box center [743, 280] width 64 height 14
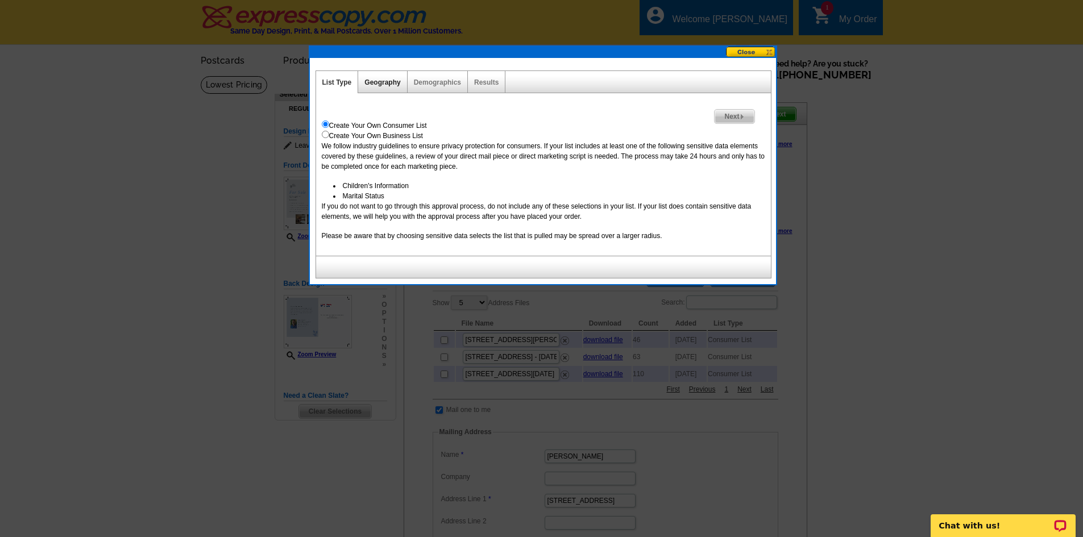
click at [376, 82] on link "Geography" at bounding box center [382, 82] width 36 height 8
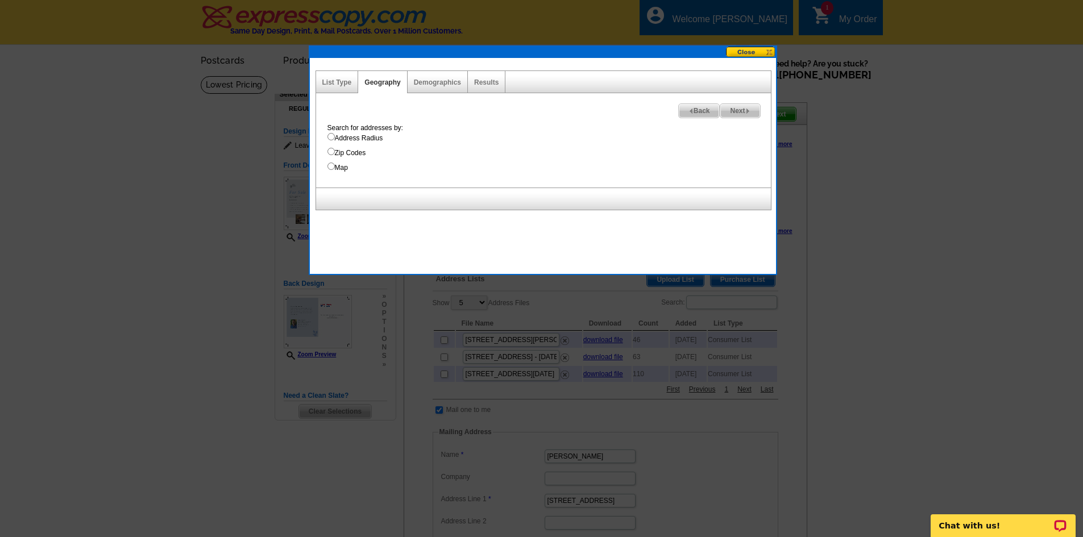
click at [331, 166] on input "Map" at bounding box center [330, 166] width 7 height 7
radio input "true"
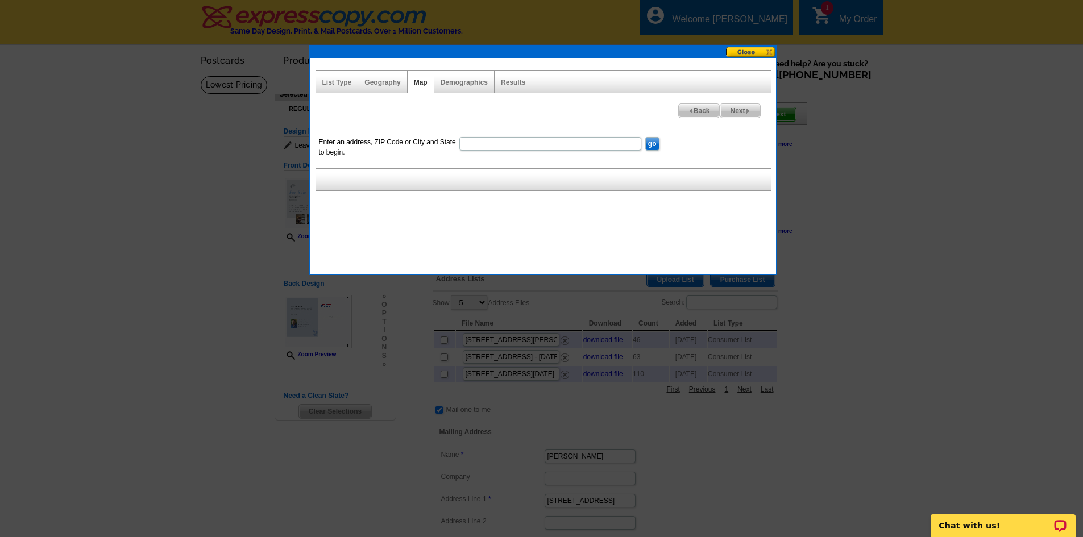
click at [485, 143] on input "Enter an address, ZIP Code or City and State to begin." at bounding box center [550, 144] width 182 height 14
type input "4010 twin lakes, clayton, oh 45315"
click at [654, 144] on input "go" at bounding box center [652, 144] width 14 height 14
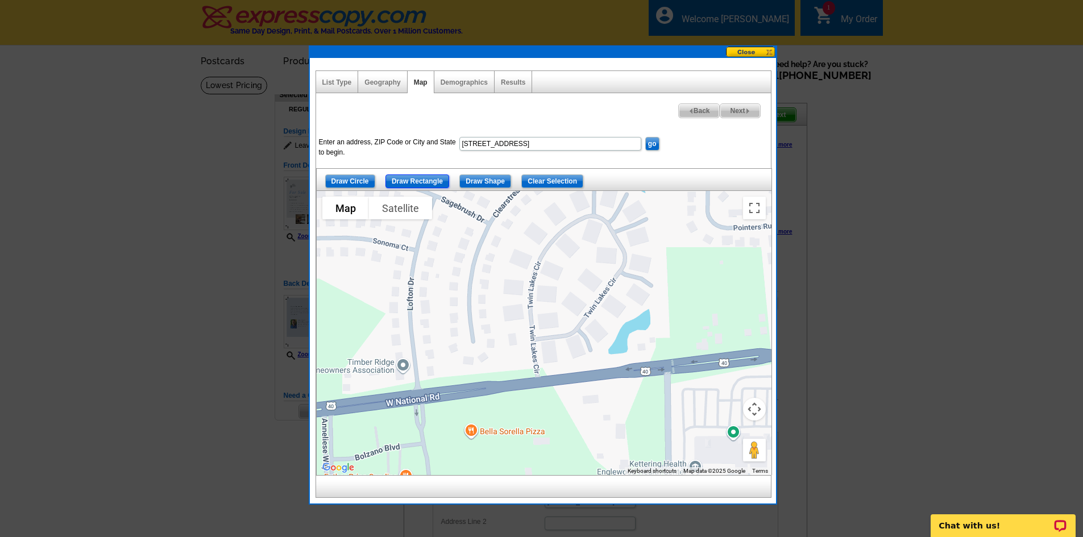
click at [412, 177] on input "Draw Rectangle" at bounding box center [417, 182] width 64 height 14
click at [503, 335] on div at bounding box center [544, 333] width 455 height 284
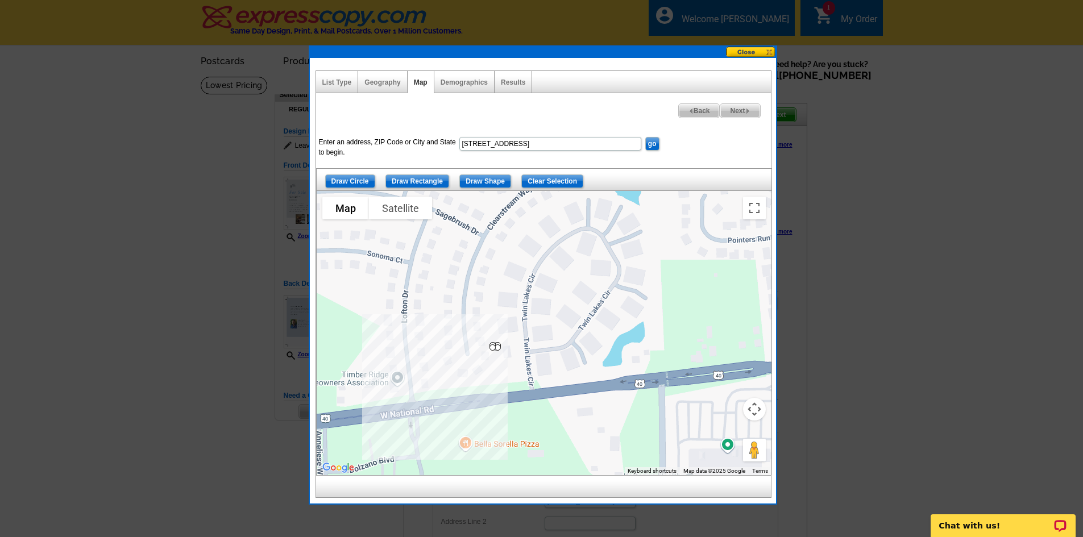
drag, startPoint x: 499, startPoint y: 334, endPoint x: 492, endPoint y: 345, distance: 13.0
click at [492, 345] on div at bounding box center [544, 333] width 455 height 284
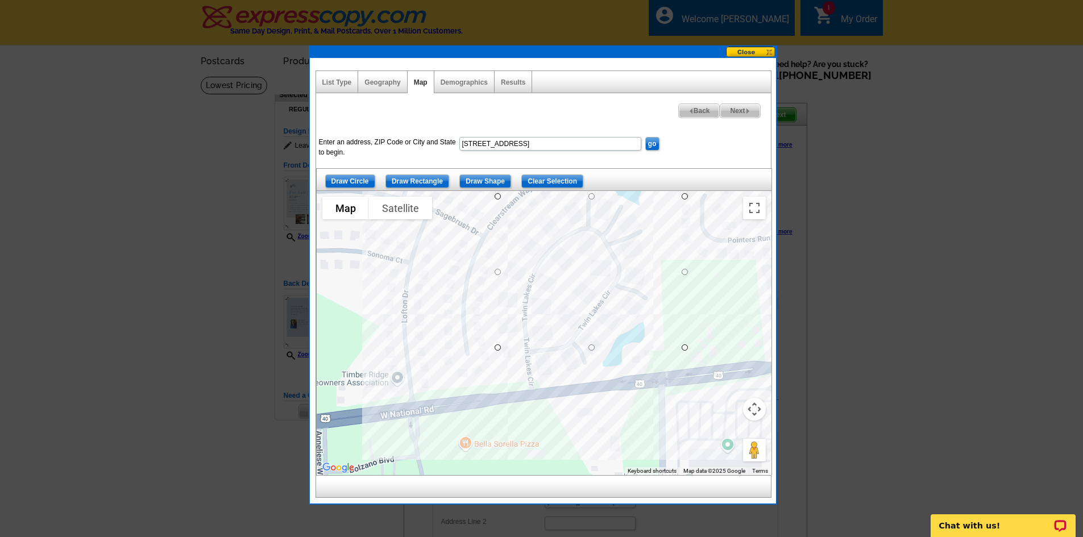
click at [684, 196] on div at bounding box center [544, 333] width 455 height 284
drag, startPoint x: 500, startPoint y: 351, endPoint x: 489, endPoint y: 382, distance: 32.4
drag, startPoint x: 686, startPoint y: 286, endPoint x: 659, endPoint y: 287, distance: 26.2
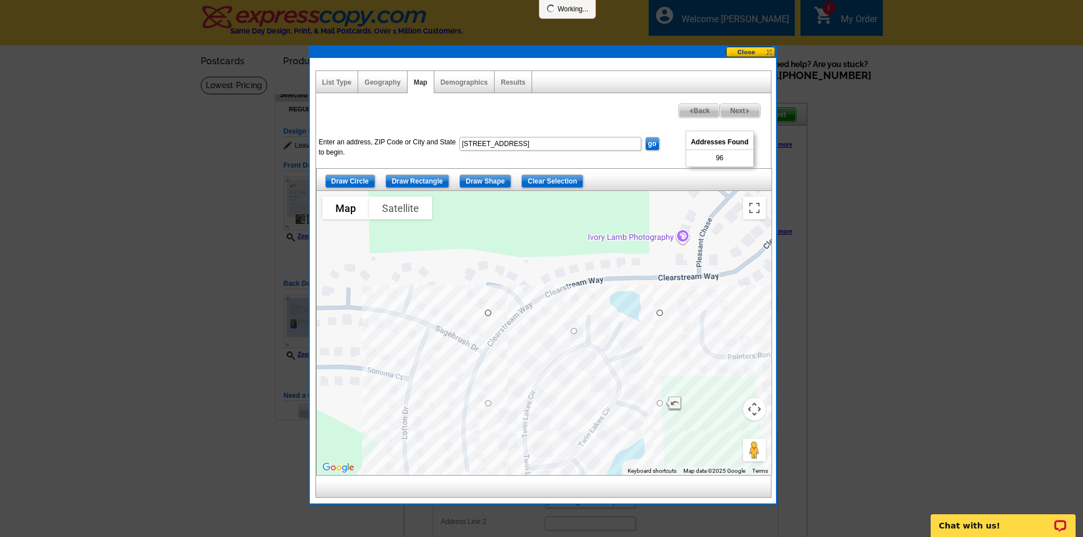
drag, startPoint x: 575, startPoint y: 197, endPoint x: 549, endPoint y: 333, distance: 138.8
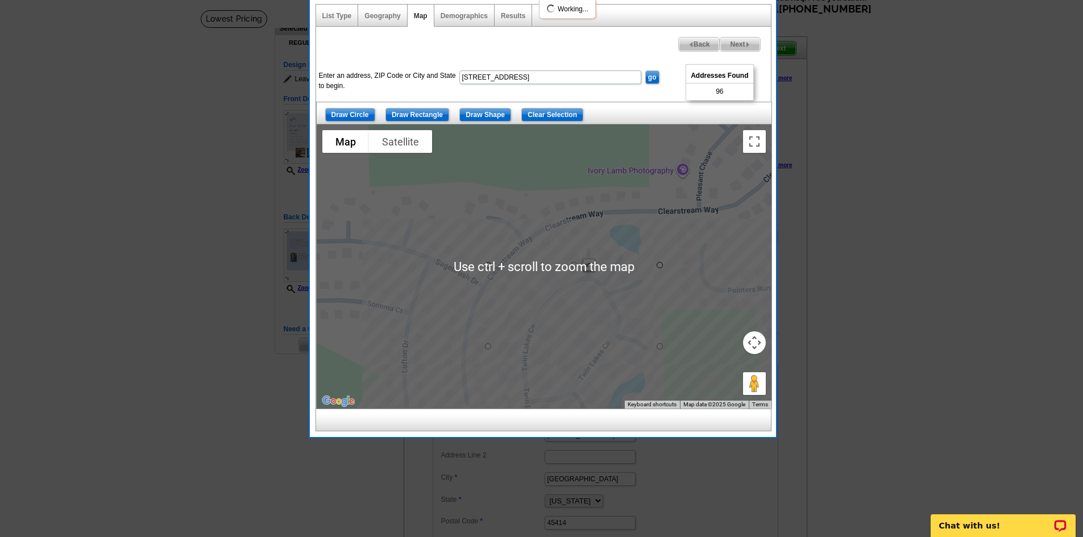
scroll to position [57, 0]
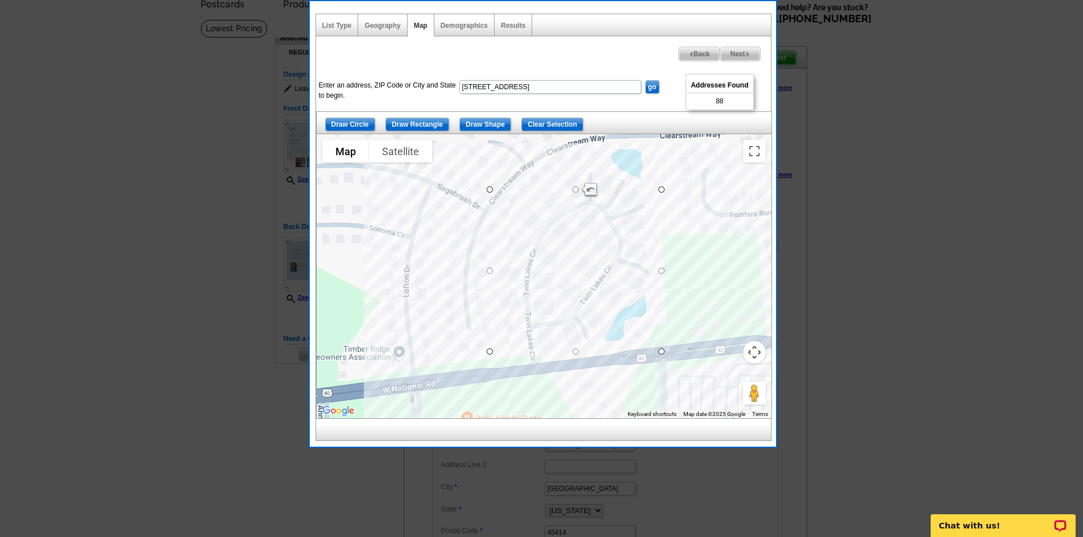
drag, startPoint x: 612, startPoint y: 319, endPoint x: 613, endPoint y: 233, distance: 86.4
click at [613, 233] on div at bounding box center [544, 276] width 455 height 284
drag, startPoint x: 491, startPoint y: 271, endPoint x: 511, endPoint y: 270, distance: 19.9
drag, startPoint x: 659, startPoint y: 270, endPoint x: 647, endPoint y: 271, distance: 12.0
drag, startPoint x: 651, startPoint y: 270, endPoint x: 658, endPoint y: 269, distance: 7.5
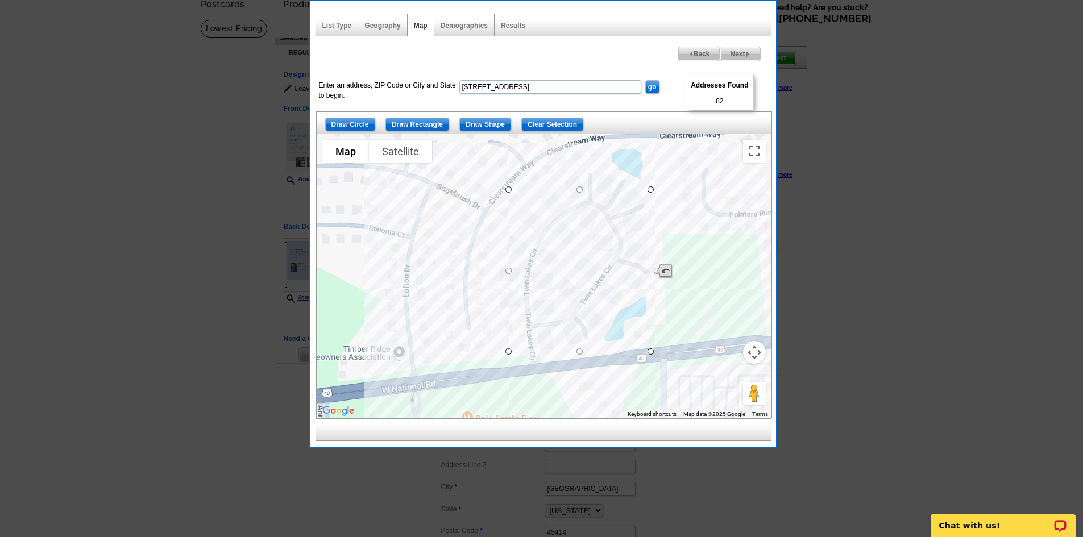
click at [658, 276] on div at bounding box center [771, 276] width 455 height 0
drag, startPoint x: 511, startPoint y: 272, endPoint x: 503, endPoint y: 272, distance: 8.0
drag, startPoint x: 504, startPoint y: 190, endPoint x: 517, endPoint y: 198, distance: 15.3
drag, startPoint x: 513, startPoint y: 194, endPoint x: 504, endPoint y: 188, distance: 11.0
click at [740, 52] on span "Next" at bounding box center [739, 54] width 39 height 14
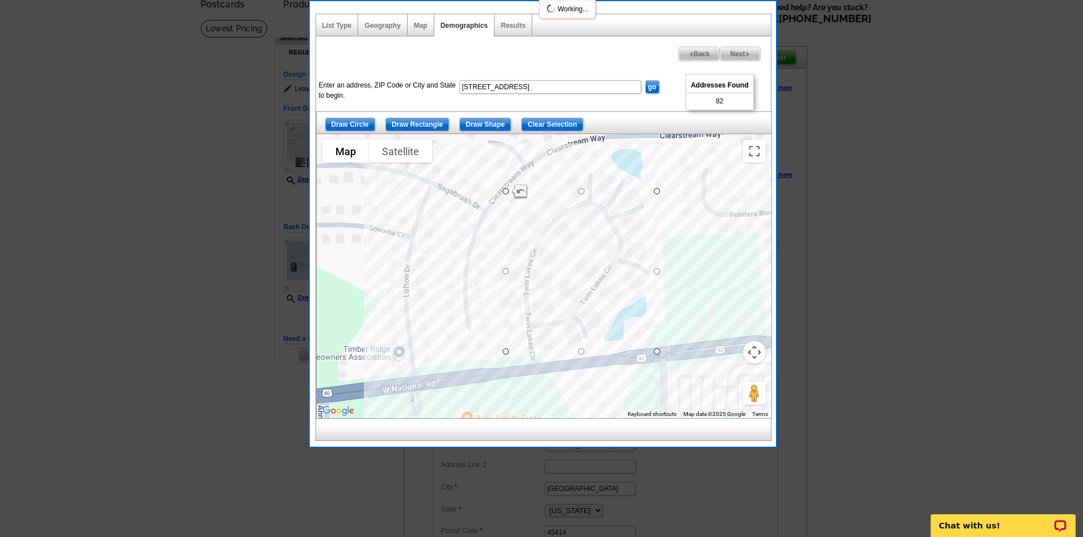
select select
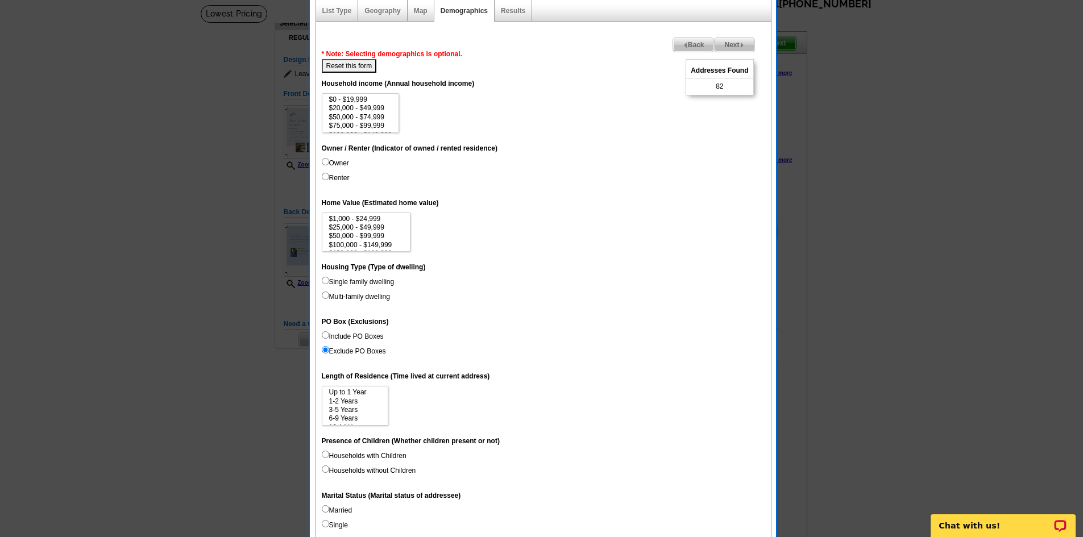
scroll to position [0, 0]
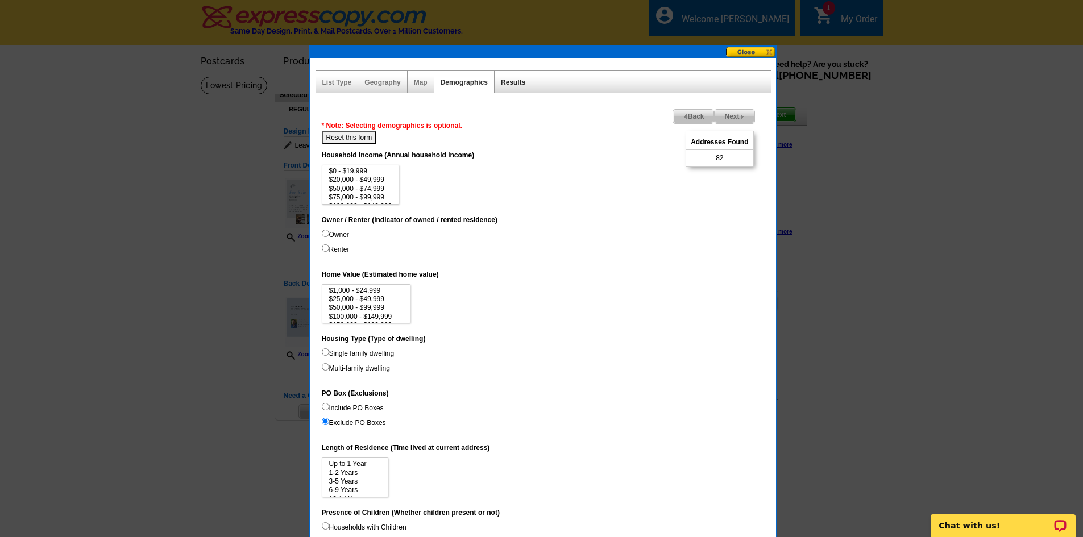
click at [507, 80] on link "Results" at bounding box center [513, 82] width 24 height 8
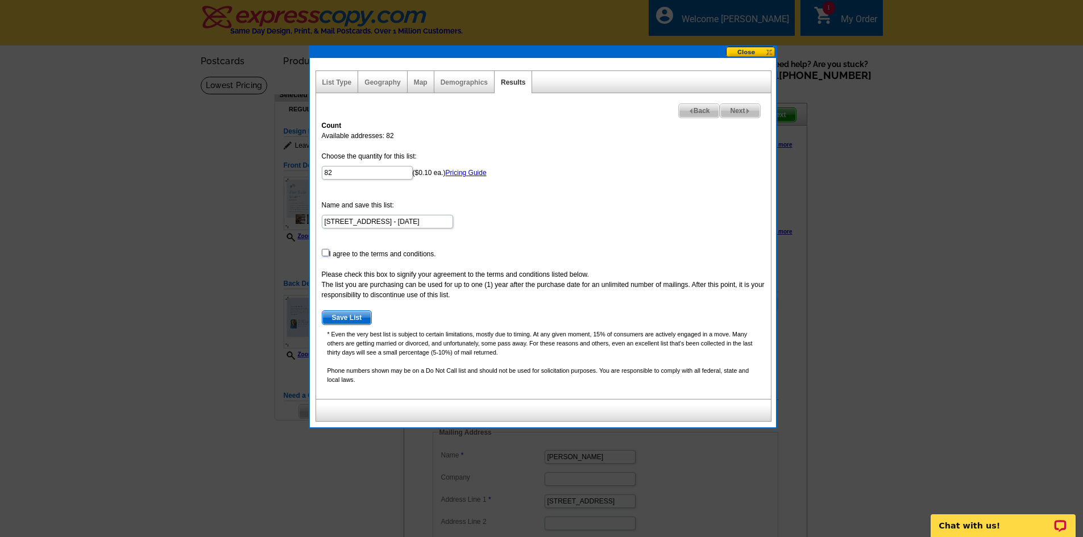
click at [325, 251] on input "checkbox" at bounding box center [325, 252] width 7 height 7
checkbox input "true"
click at [344, 318] on span "Save List" at bounding box center [346, 318] width 49 height 14
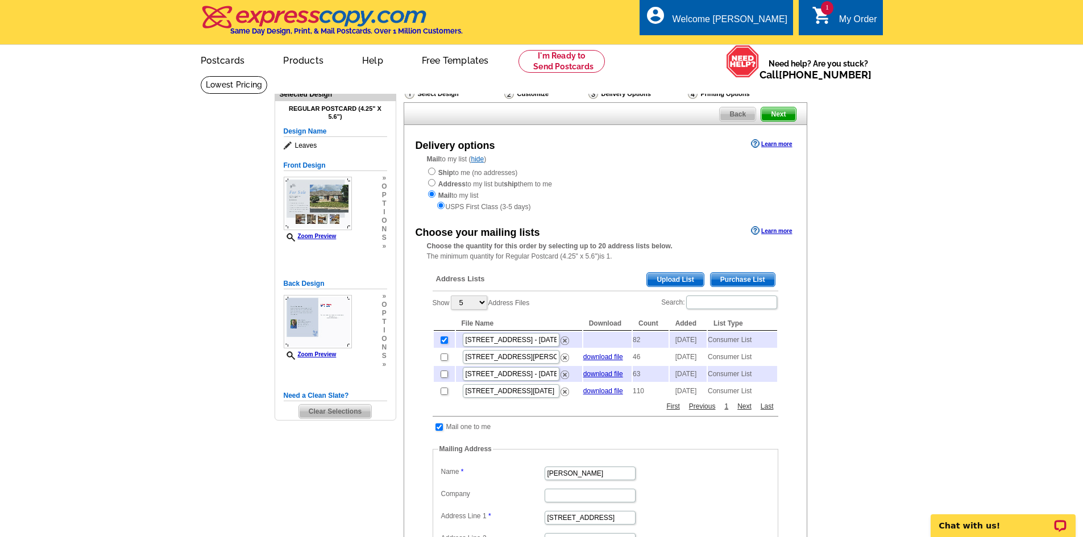
drag, startPoint x: 1031, startPoint y: 239, endPoint x: 1033, endPoint y: 252, distance: 13.2
